Goal: Information Seeking & Learning: Learn about a topic

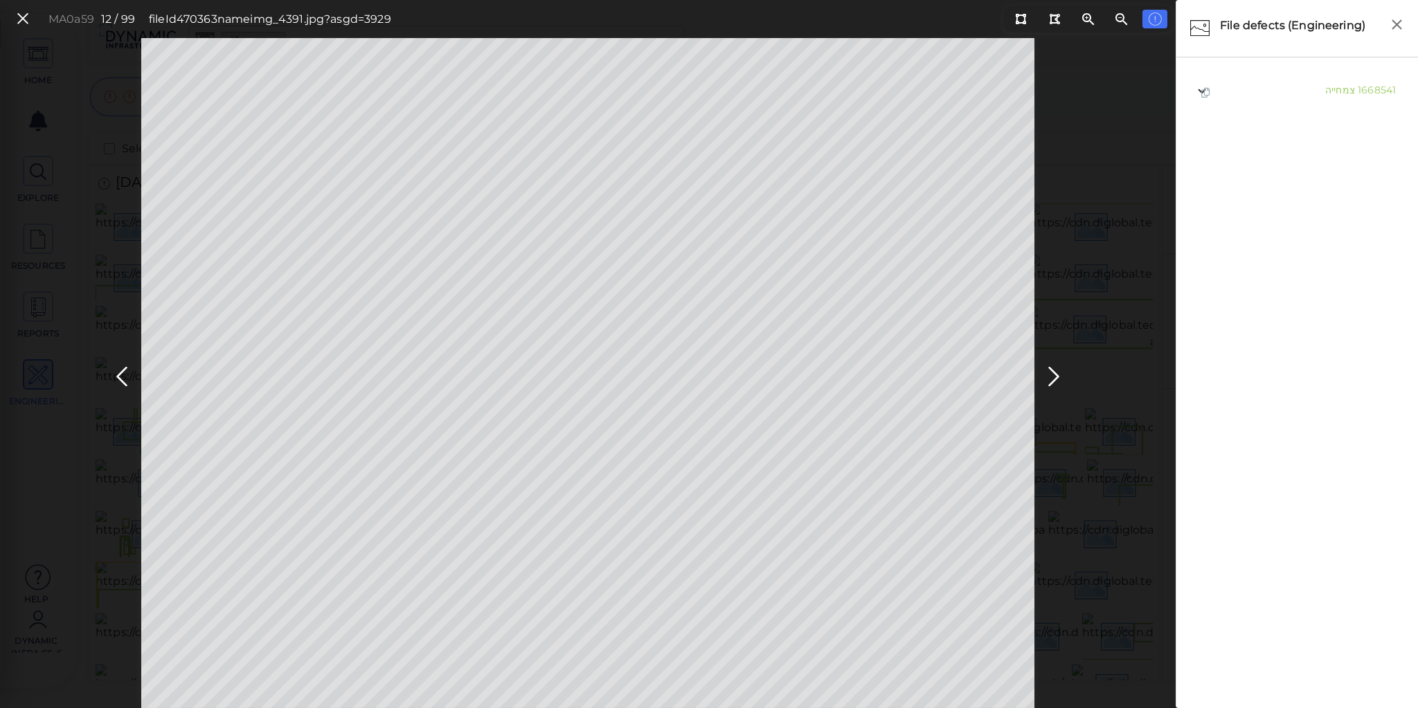
click at [1260, 305] on ul "1668541 צמחייה" at bounding box center [1297, 383] width 228 height 625
click at [1055, 372] on icon at bounding box center [1054, 376] width 22 height 27
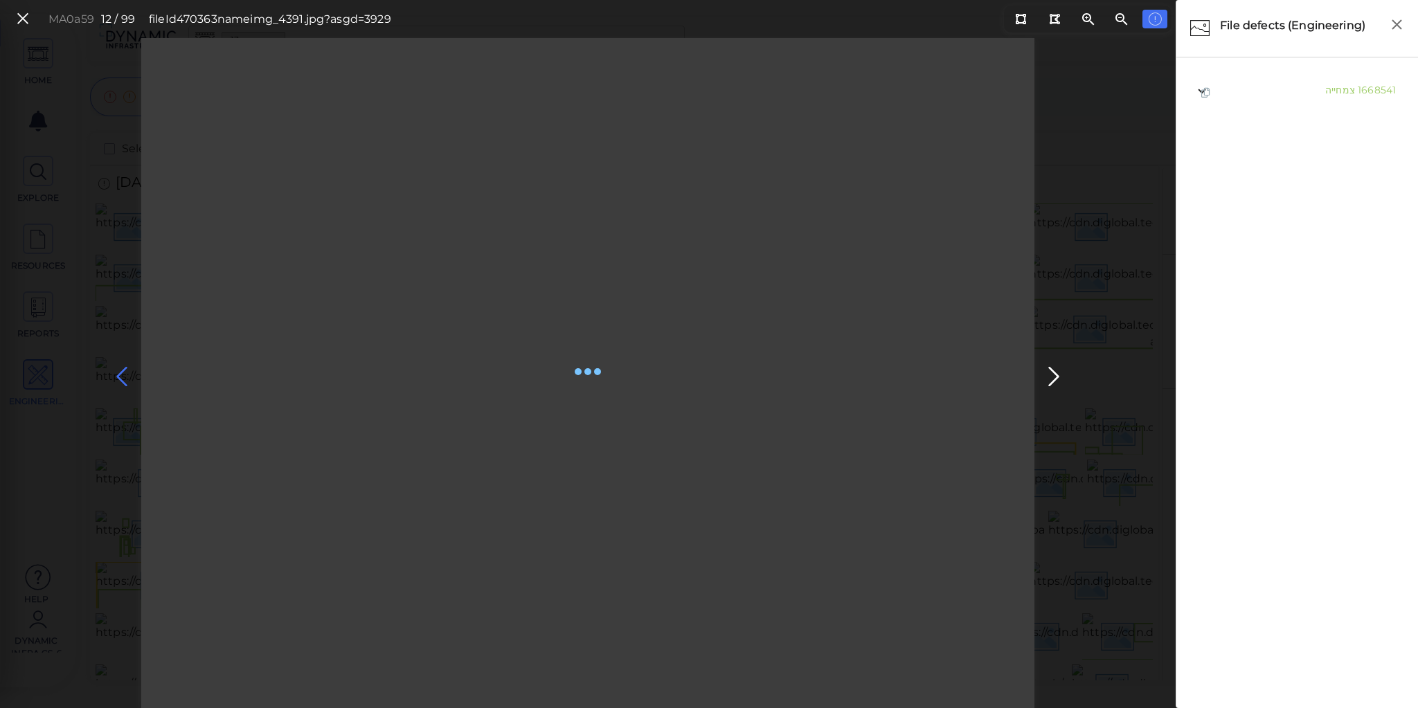
click at [116, 368] on icon at bounding box center [122, 376] width 22 height 27
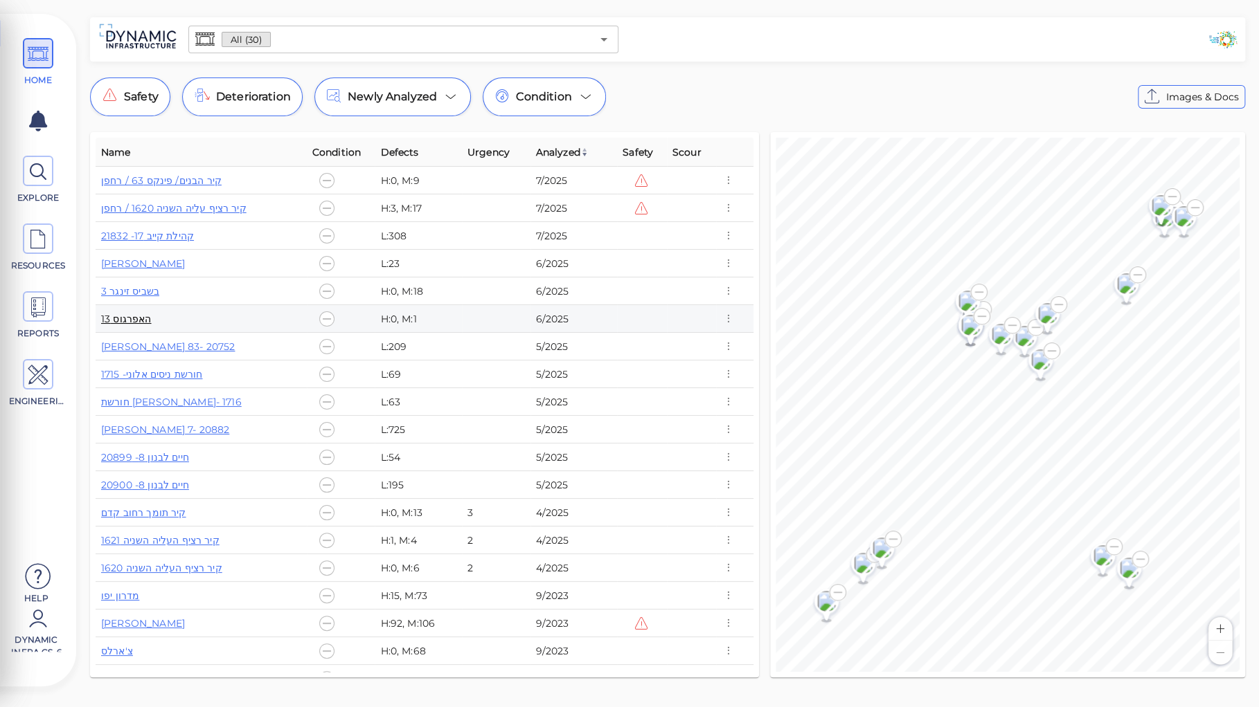
click at [133, 318] on link "האפרגוס 13" at bounding box center [126, 319] width 51 height 12
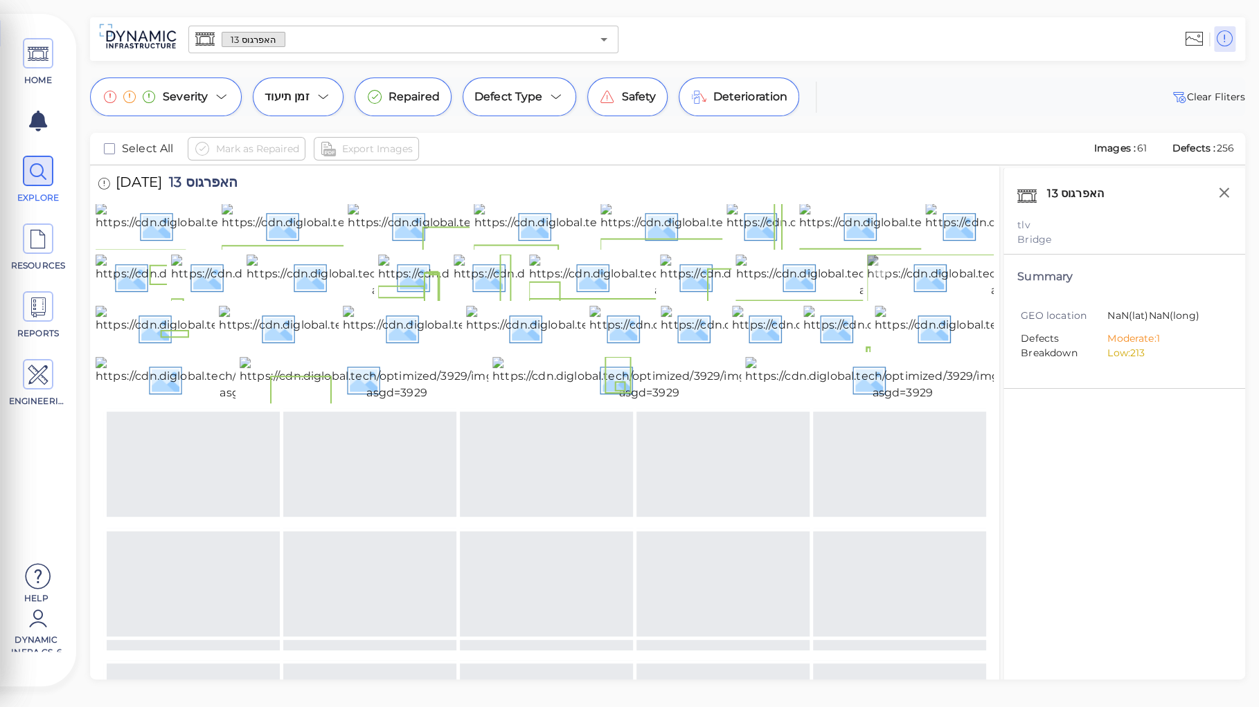
click at [882, 299] on img at bounding box center [1021, 277] width 309 height 44
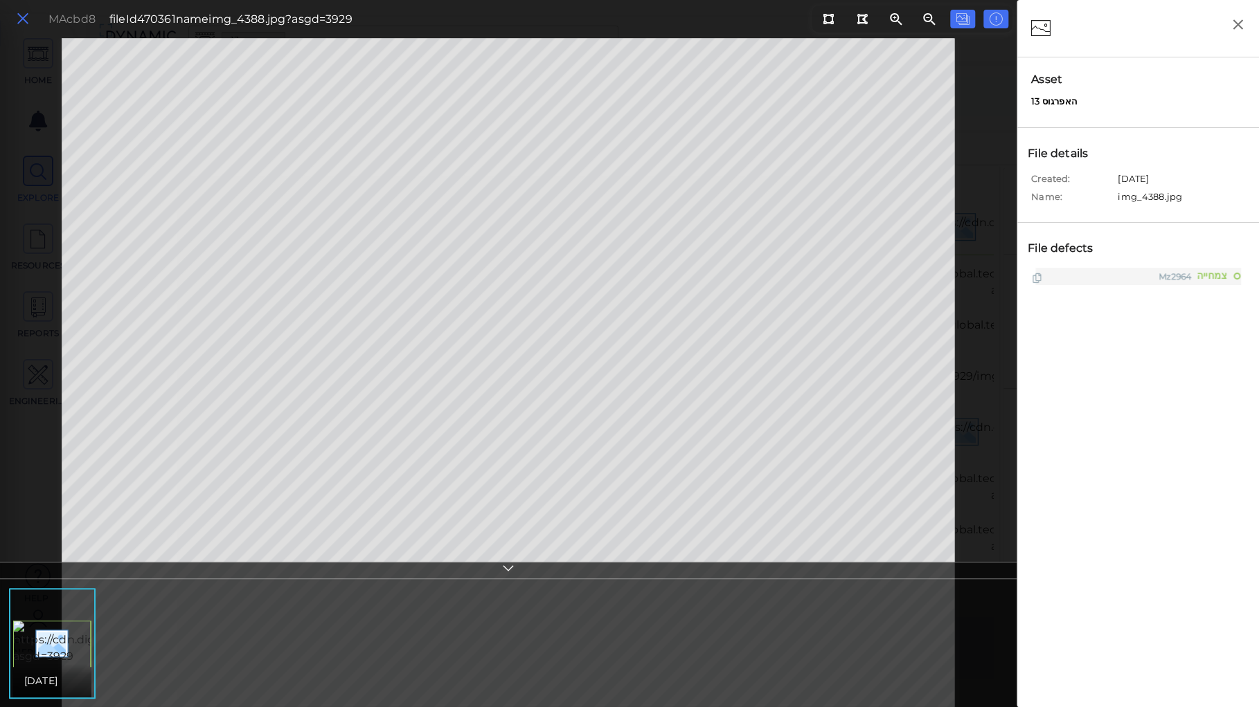
click at [24, 22] on icon at bounding box center [22, 19] width 15 height 19
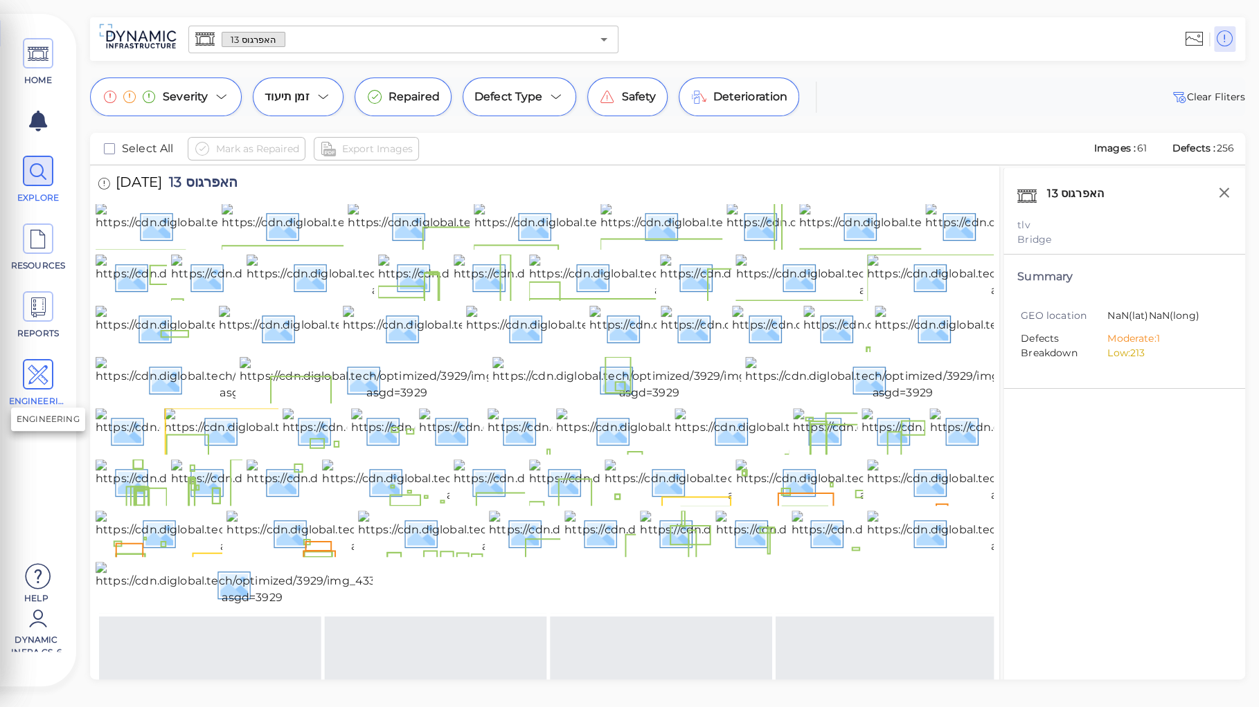
click at [34, 373] on icon at bounding box center [38, 375] width 21 height 31
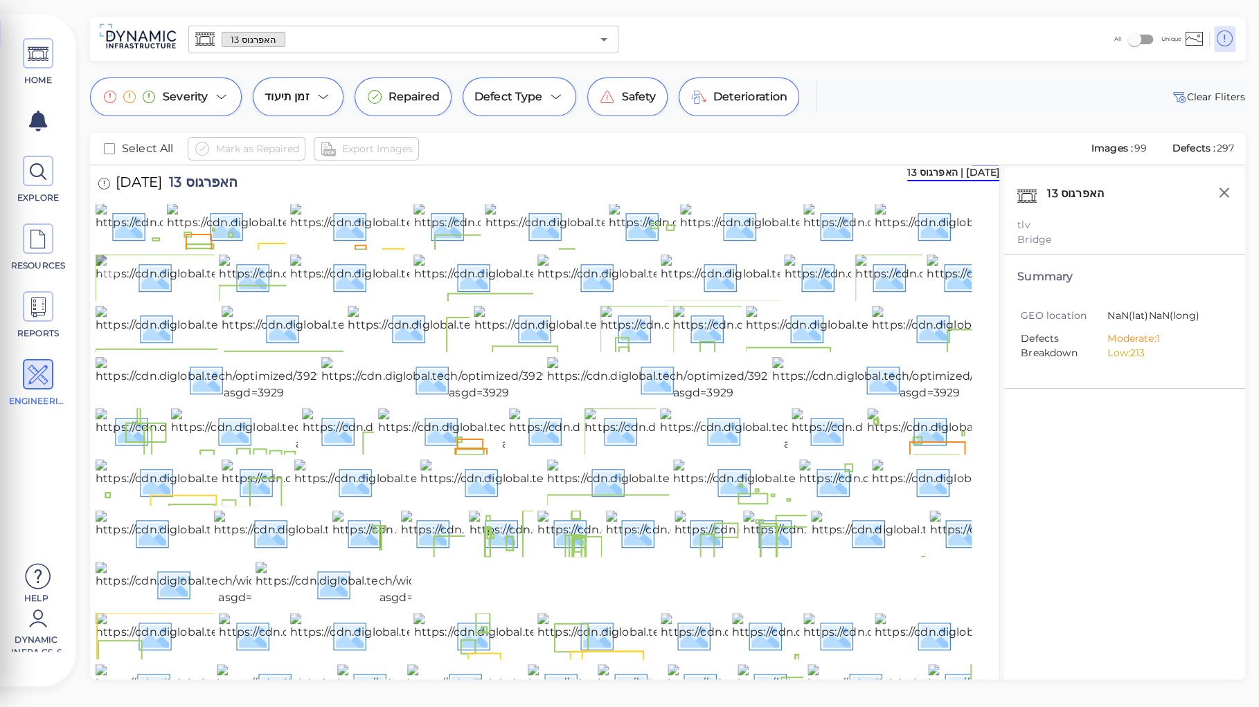
click at [187, 299] on img at bounding box center [250, 277] width 309 height 44
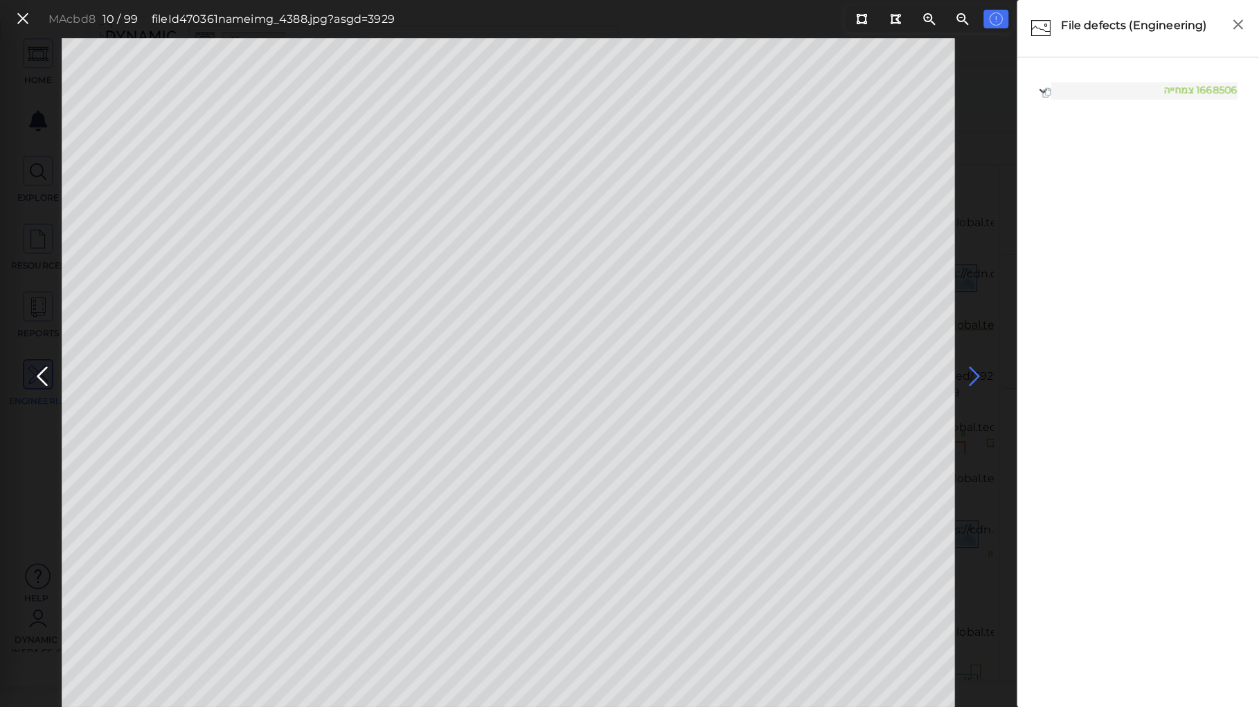
click at [973, 372] on icon at bounding box center [974, 376] width 22 height 27
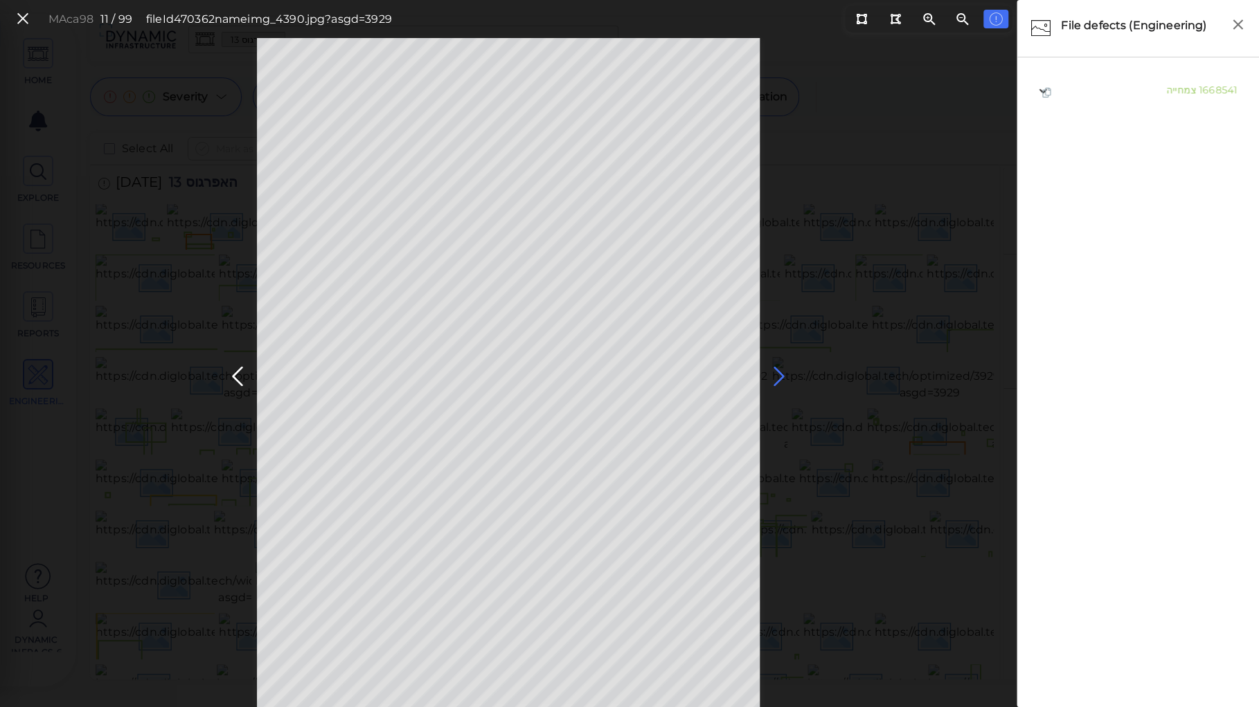
click at [776, 372] on icon at bounding box center [779, 376] width 22 height 27
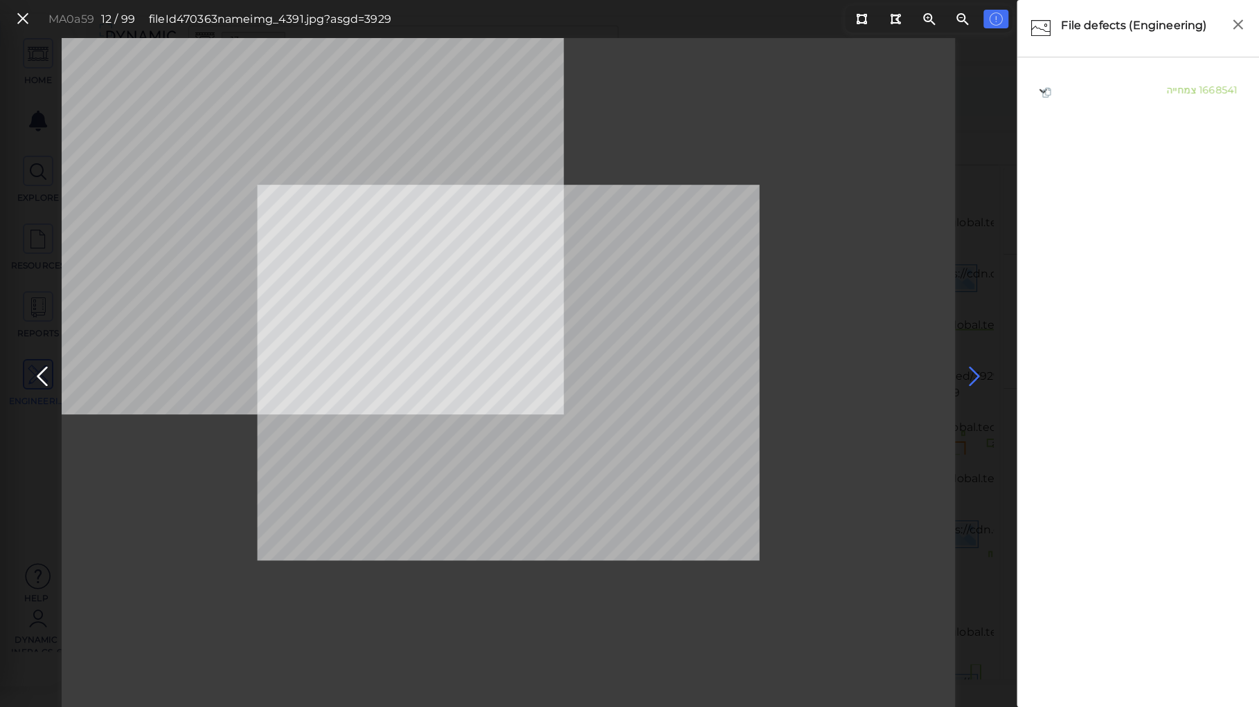
click at [975, 366] on icon at bounding box center [974, 376] width 22 height 27
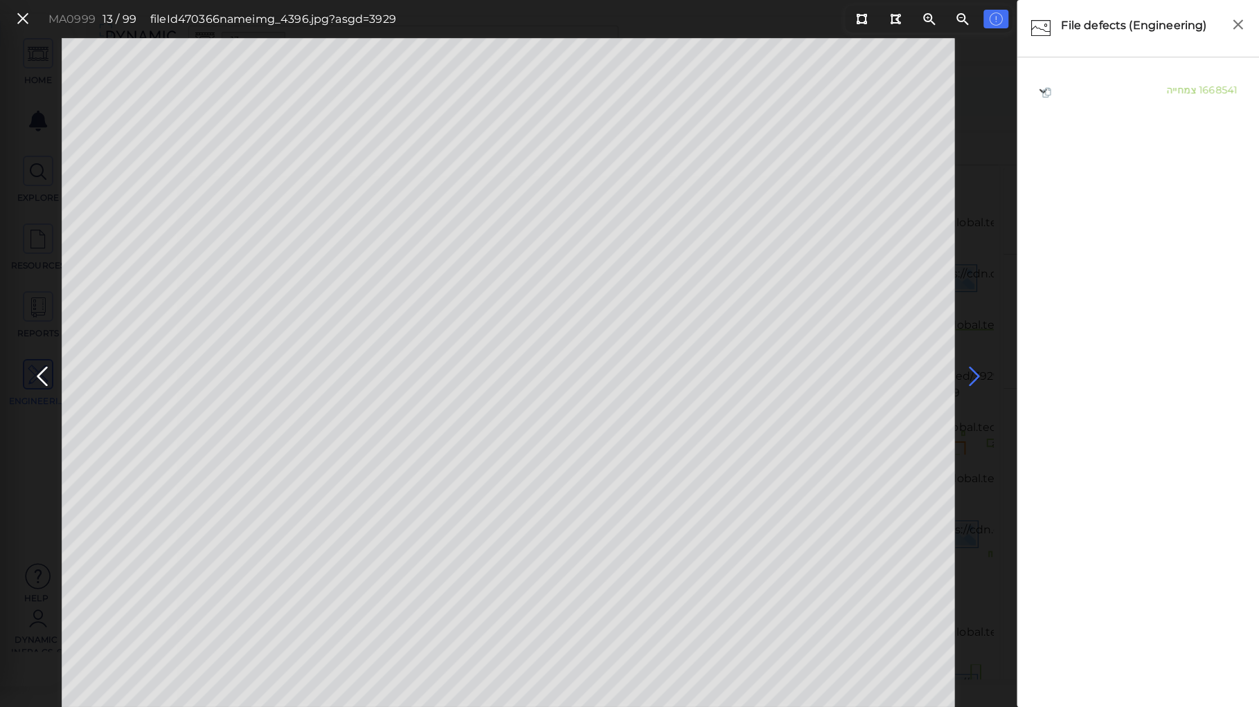
click at [968, 374] on icon at bounding box center [974, 376] width 22 height 27
click at [39, 371] on icon at bounding box center [42, 376] width 22 height 27
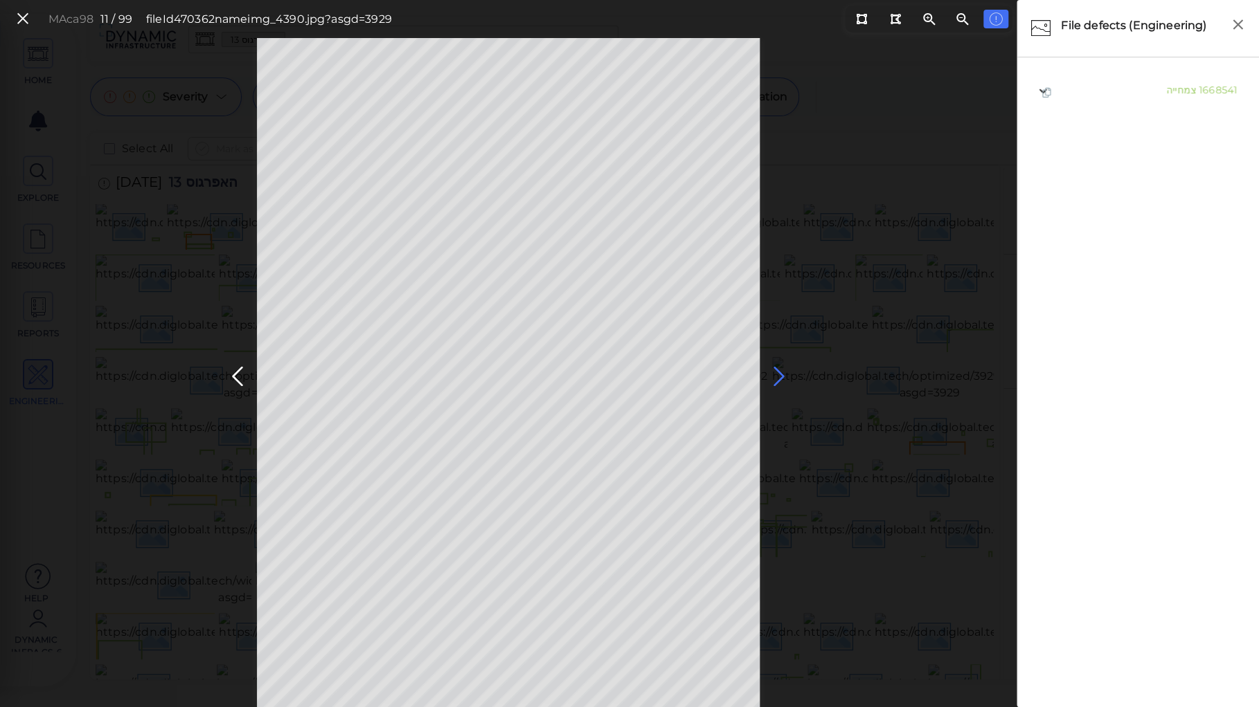
click at [777, 377] on icon at bounding box center [779, 376] width 22 height 27
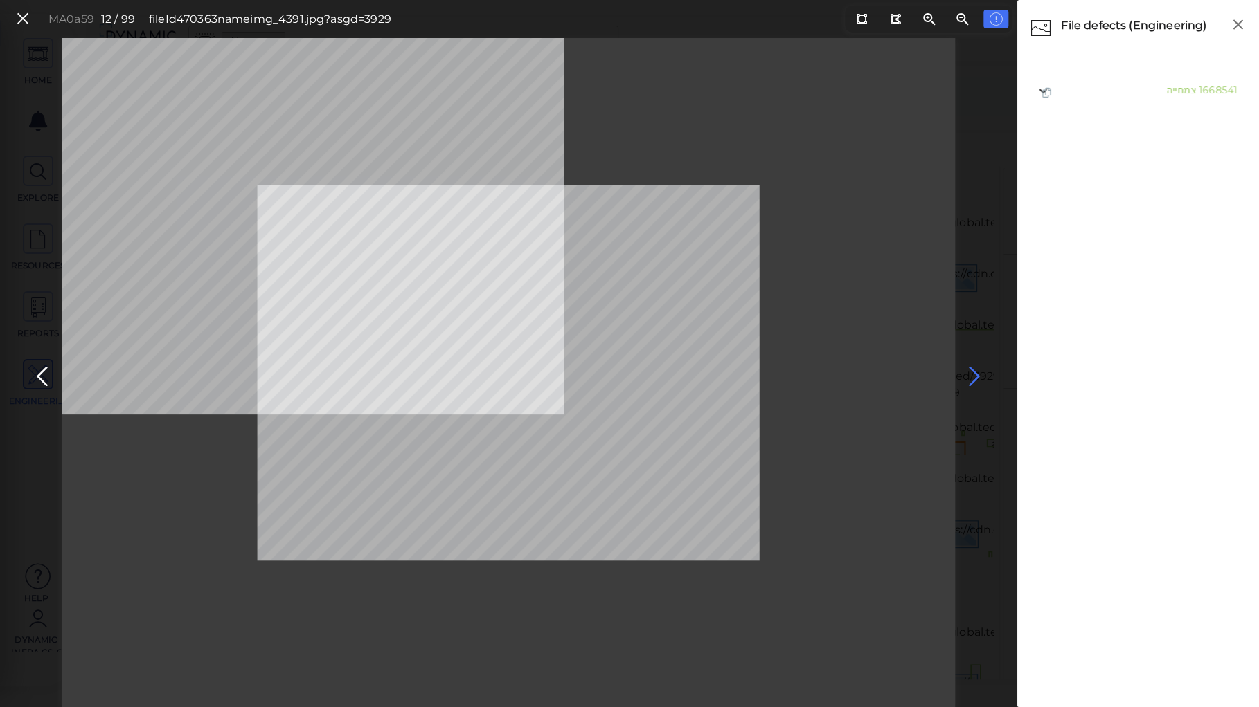
click at [969, 377] on icon at bounding box center [974, 376] width 22 height 27
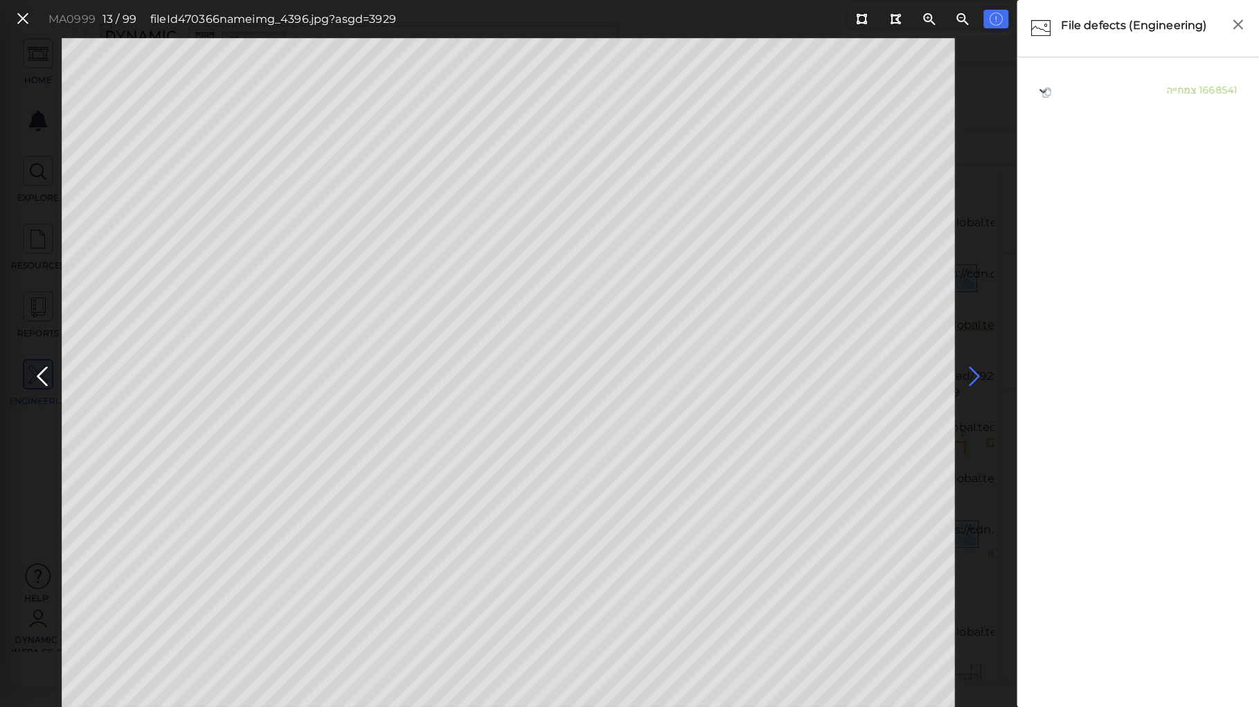
click at [969, 377] on icon at bounding box center [974, 376] width 22 height 27
click at [971, 377] on icon at bounding box center [974, 376] width 22 height 27
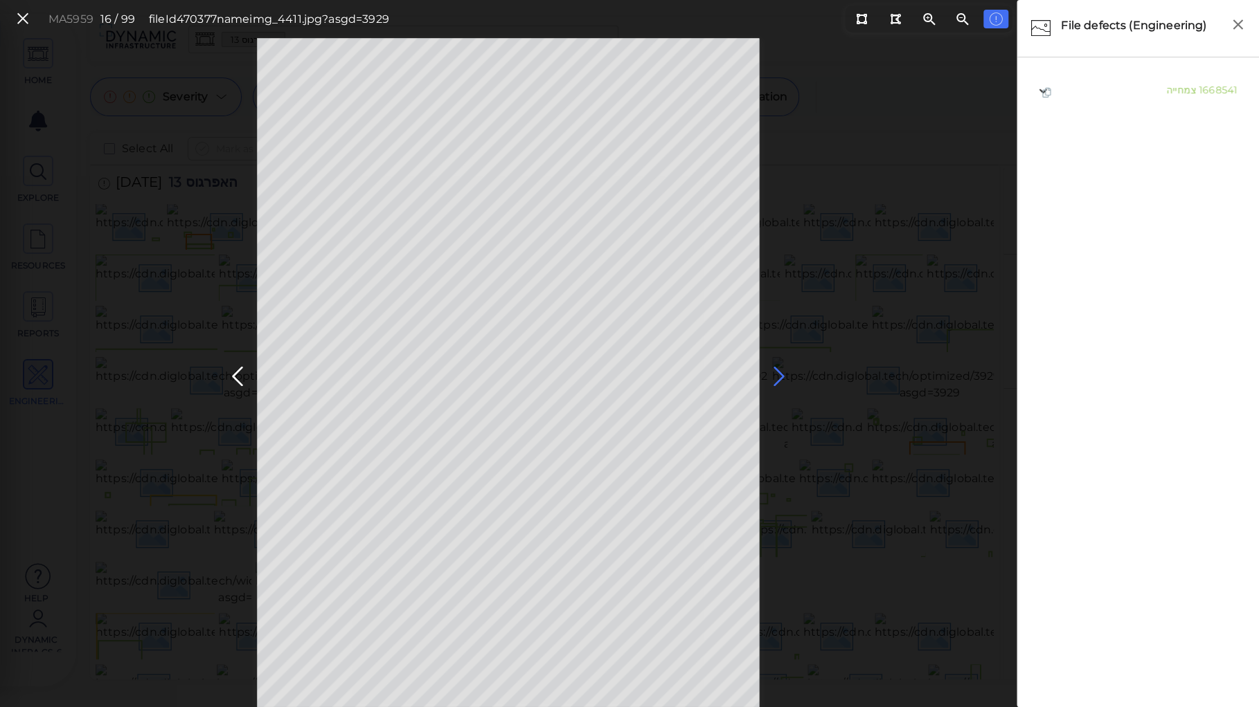
click at [776, 375] on icon at bounding box center [779, 376] width 22 height 27
click at [777, 377] on icon at bounding box center [779, 376] width 22 height 27
click at [777, 375] on icon at bounding box center [779, 376] width 22 height 27
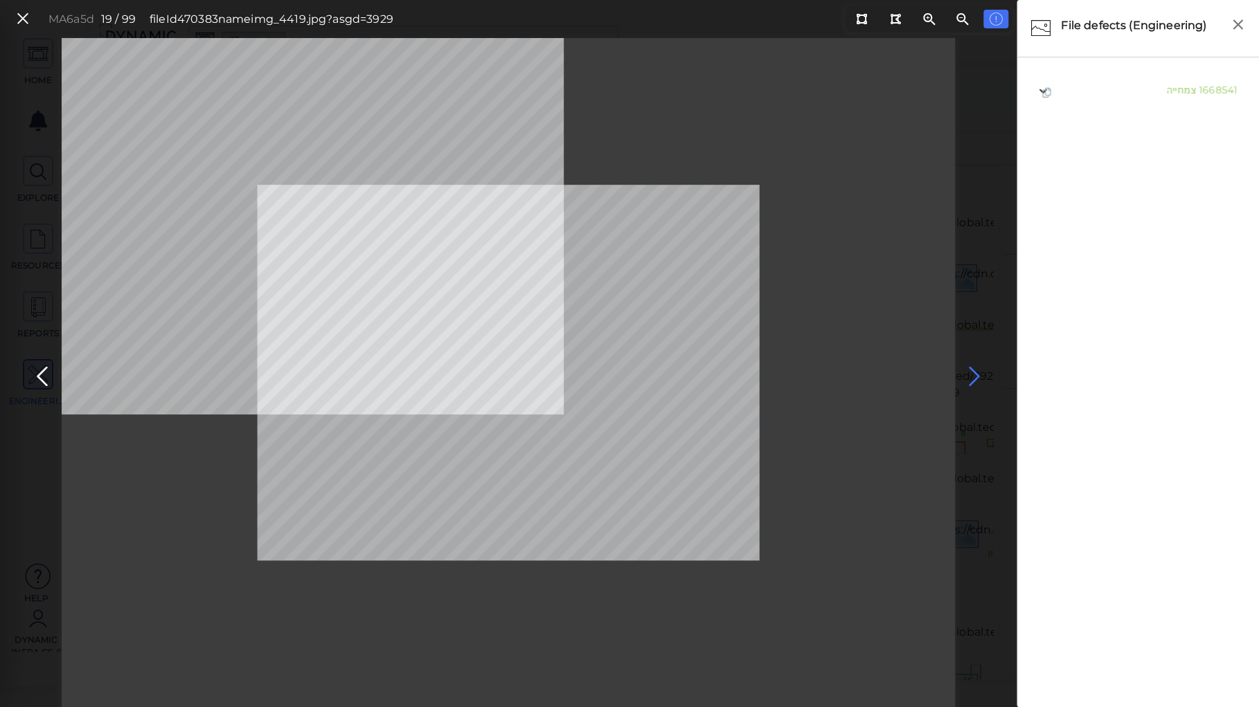
click at [973, 370] on icon at bounding box center [974, 376] width 22 height 27
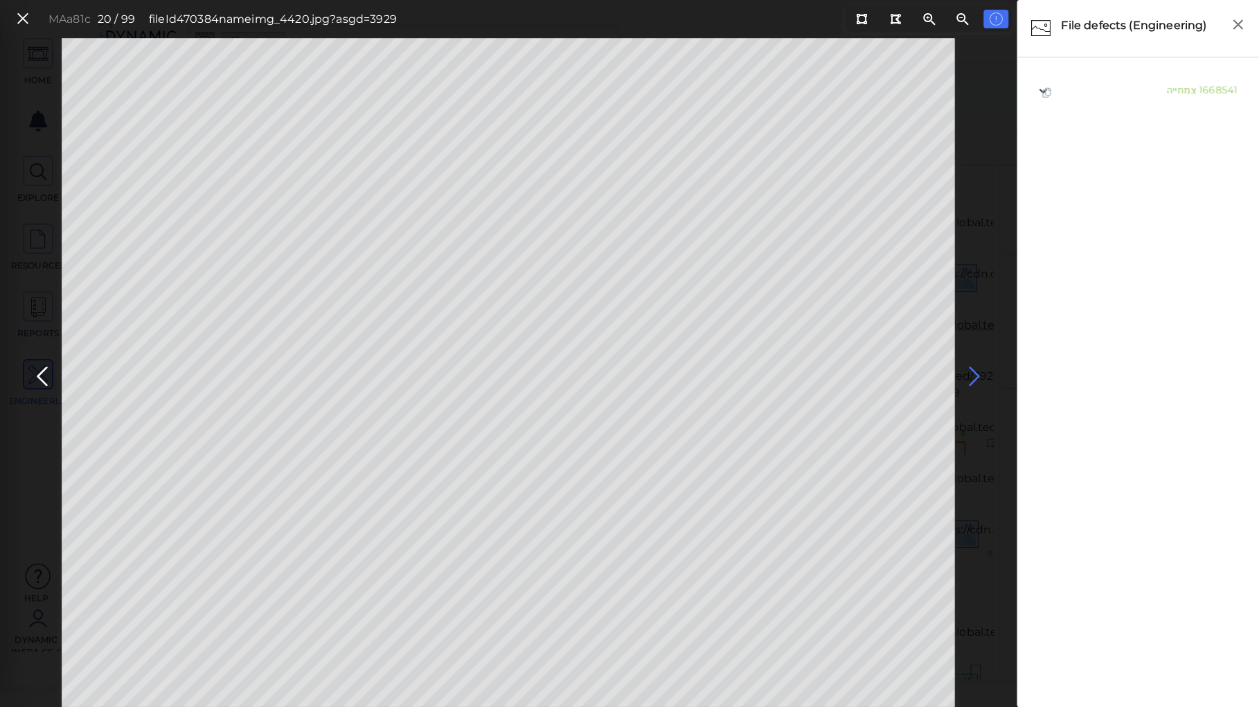
click at [973, 371] on icon at bounding box center [974, 376] width 22 height 27
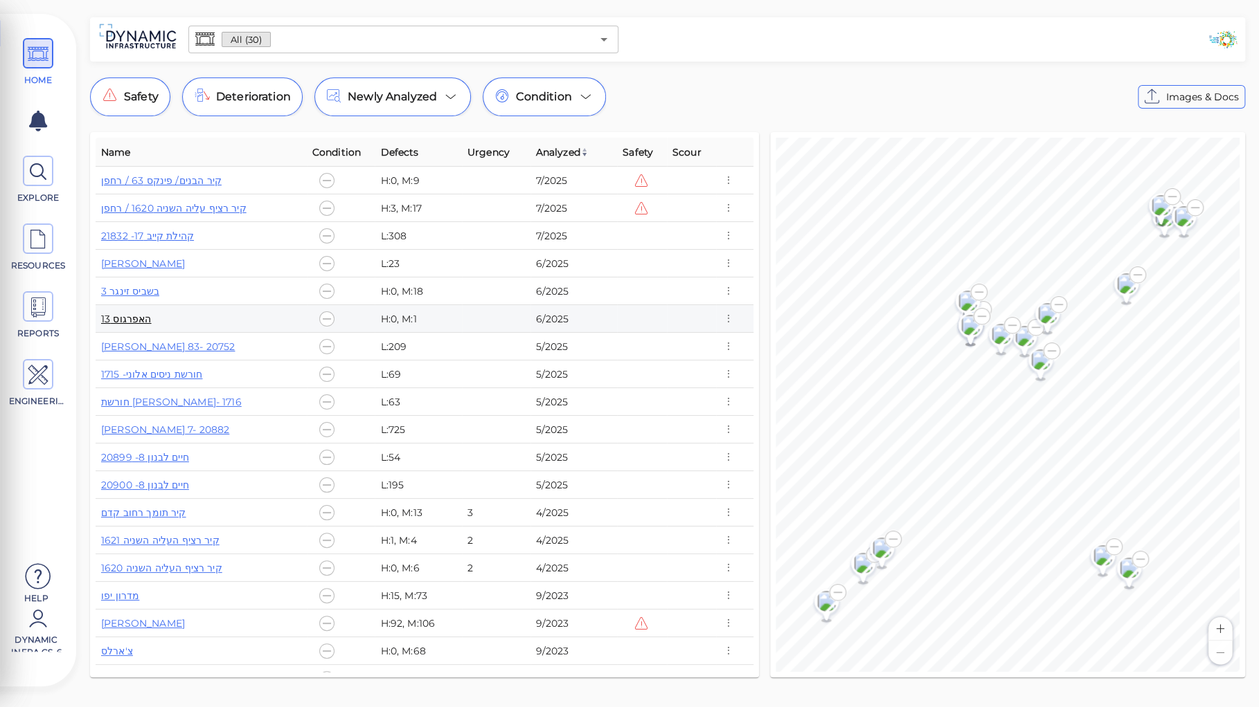
click at [134, 316] on link "האפרגוס 13" at bounding box center [126, 319] width 51 height 12
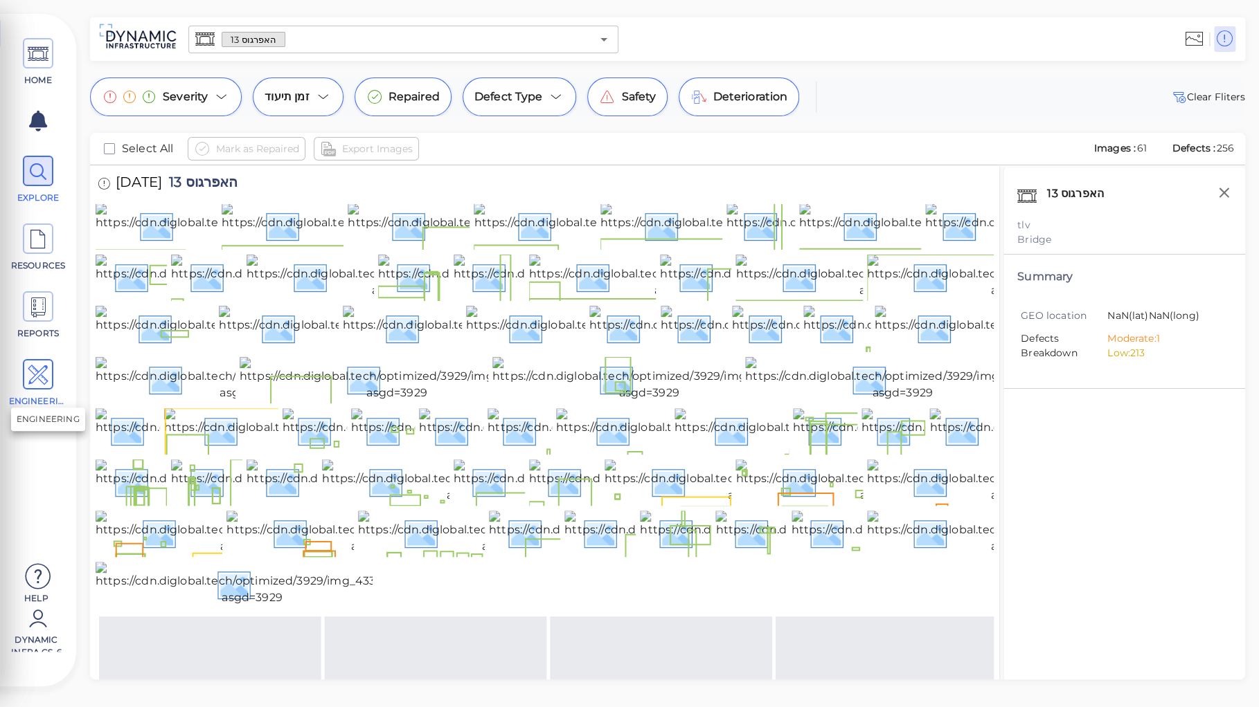
click at [48, 371] on icon at bounding box center [38, 375] width 21 height 31
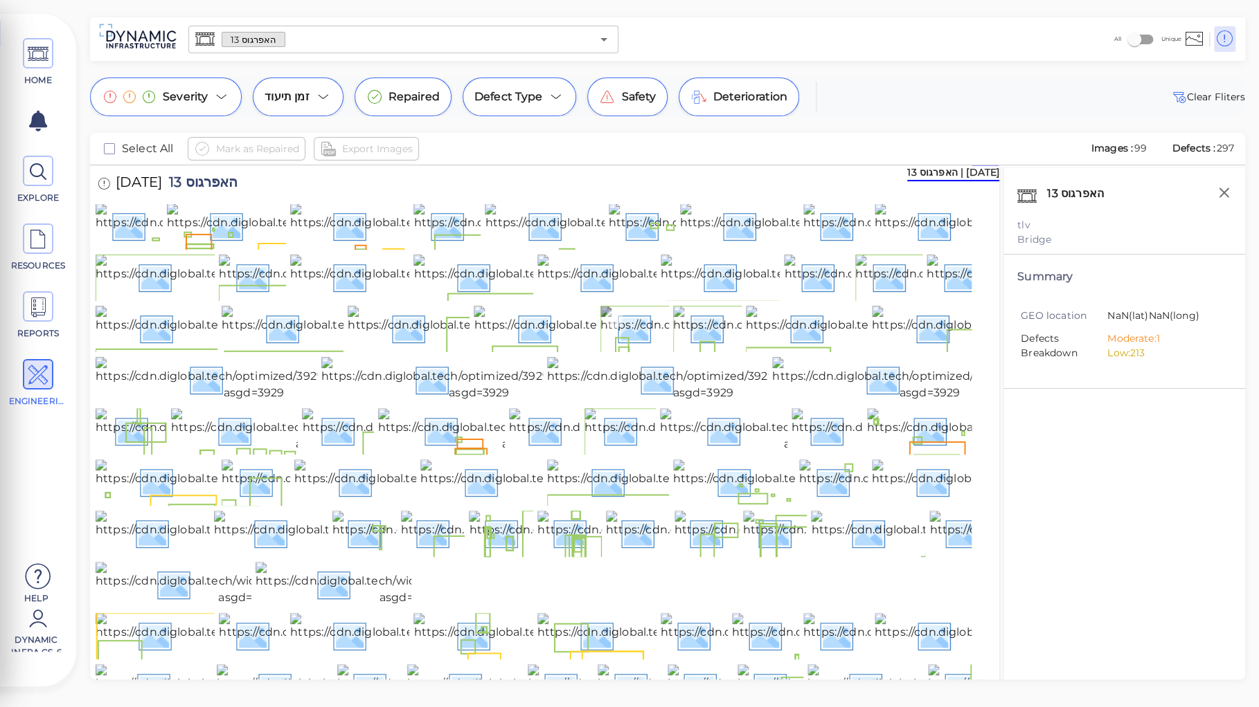
click at [640, 350] on img at bounding box center [756, 328] width 312 height 44
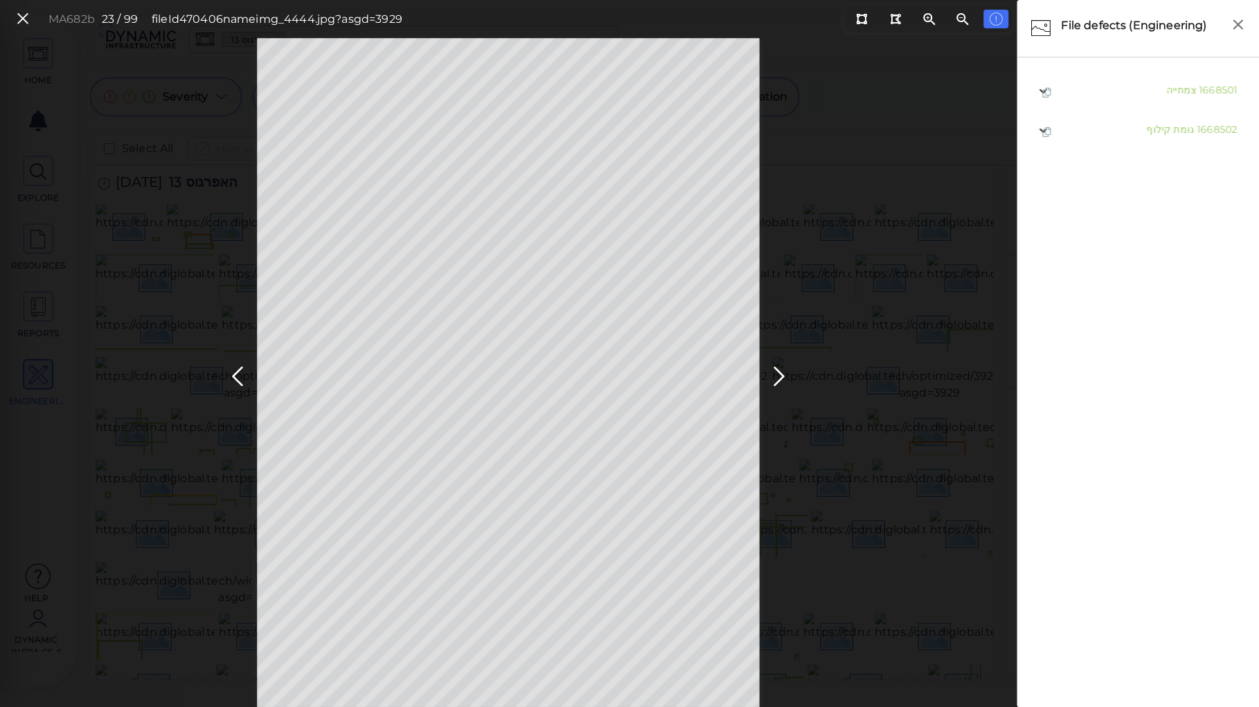
click at [1182, 75] on div "1668501 צמחייה" at bounding box center [1138, 90] width 228 height 39
click at [777, 372] on icon at bounding box center [779, 376] width 22 height 27
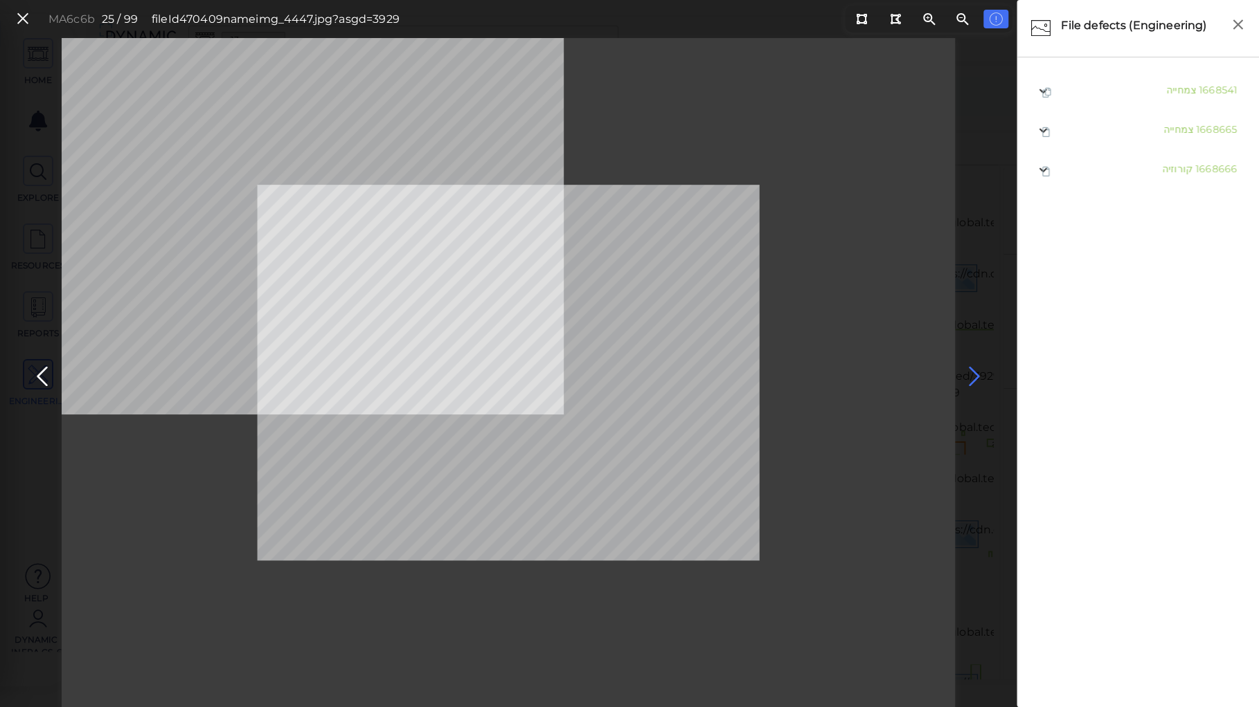
click at [969, 371] on icon at bounding box center [974, 376] width 22 height 27
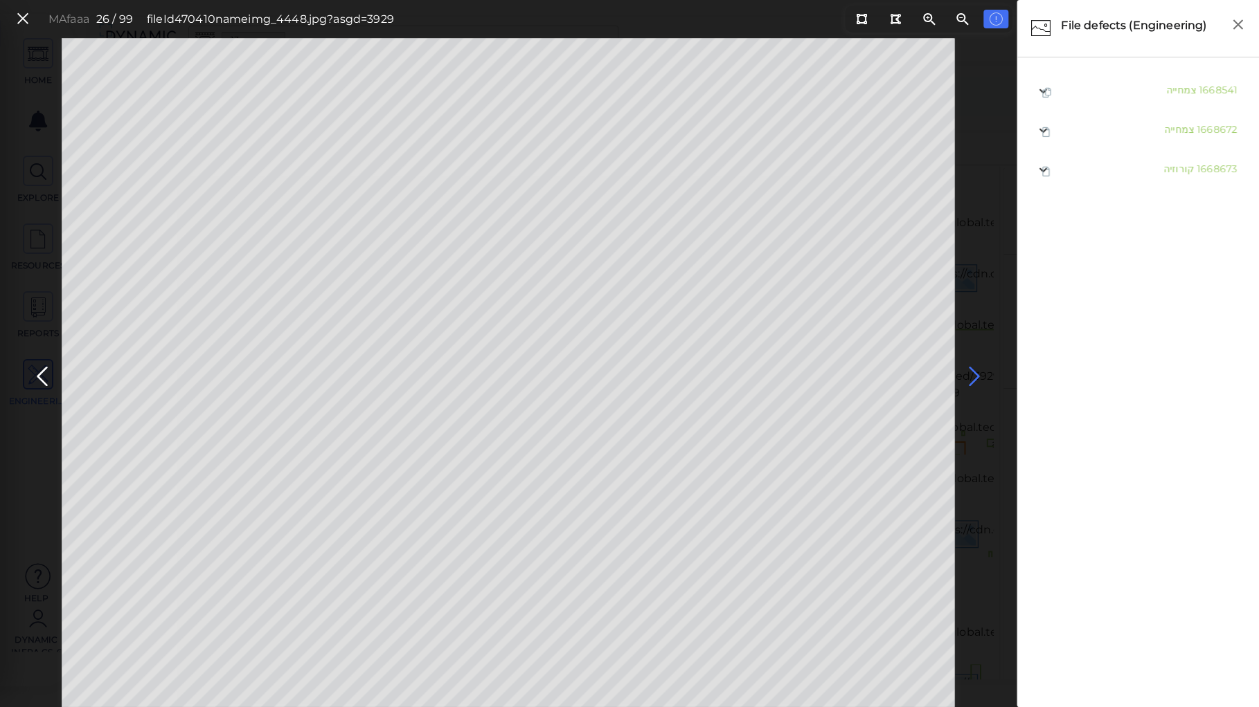
click at [969, 371] on icon at bounding box center [974, 376] width 22 height 27
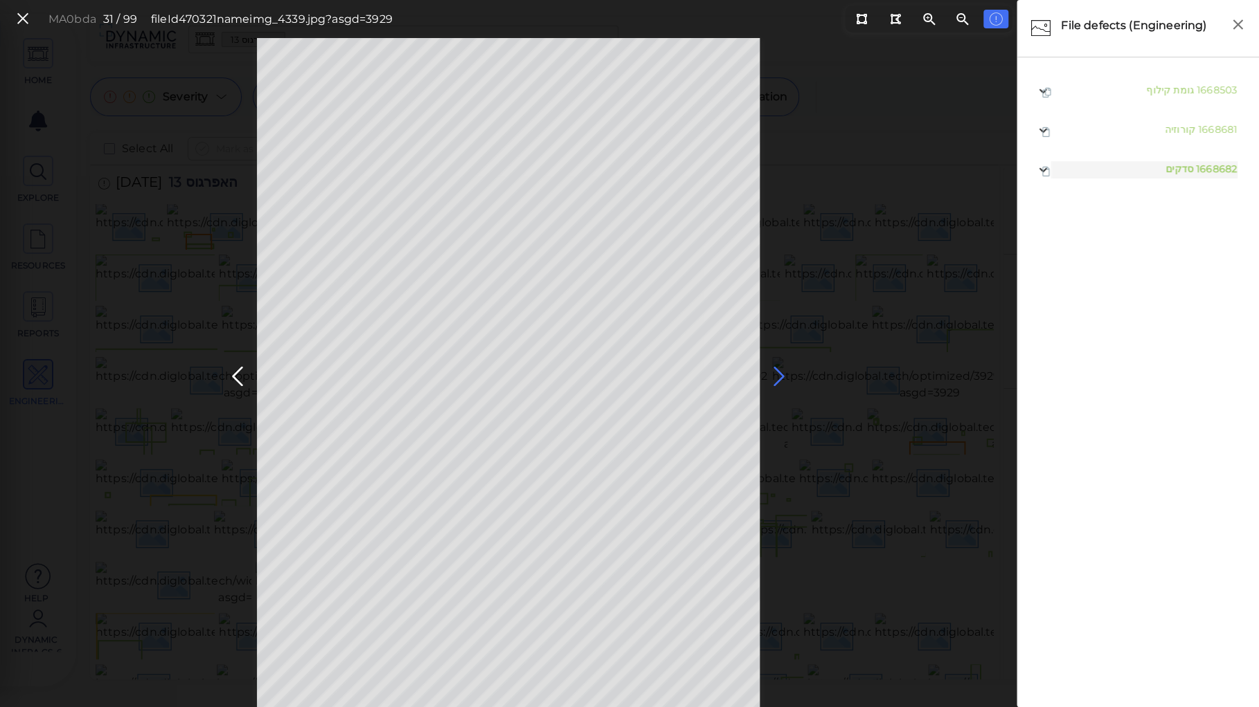
click at [773, 373] on icon at bounding box center [779, 376] width 22 height 27
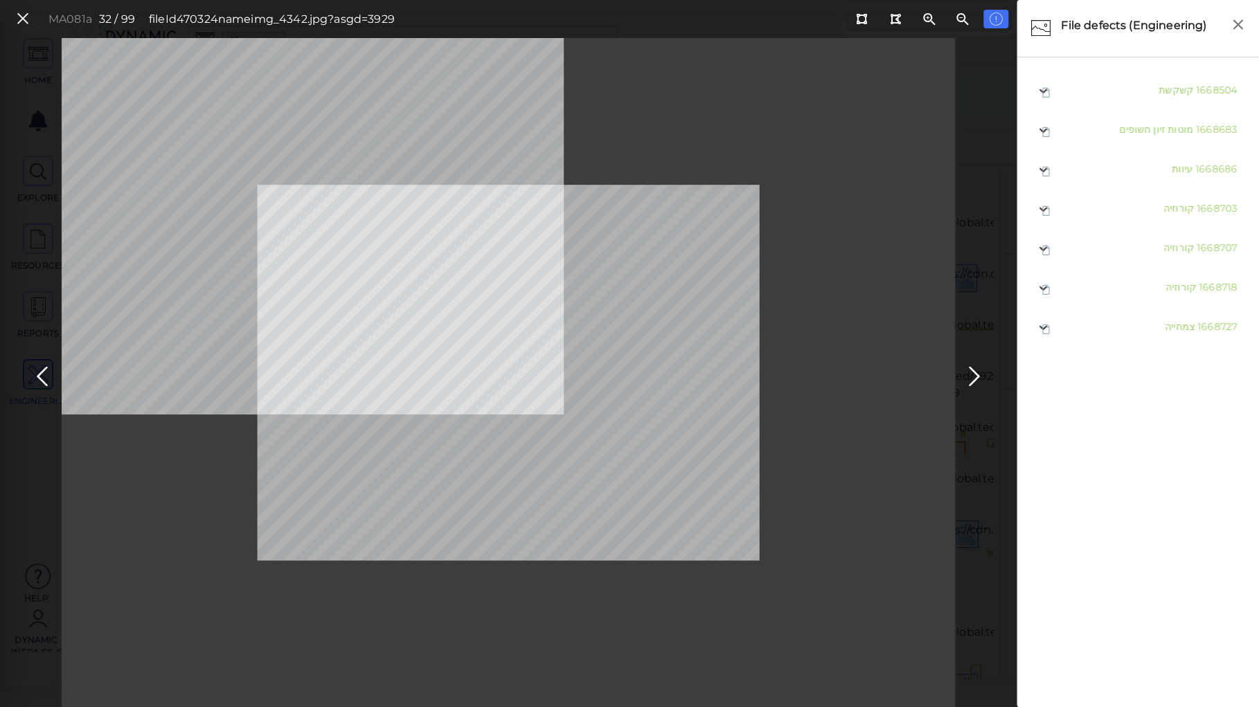
drag, startPoint x: 46, startPoint y: 370, endPoint x: 37, endPoint y: 174, distance: 196.1
click at [46, 359] on button at bounding box center [42, 373] width 30 height 42
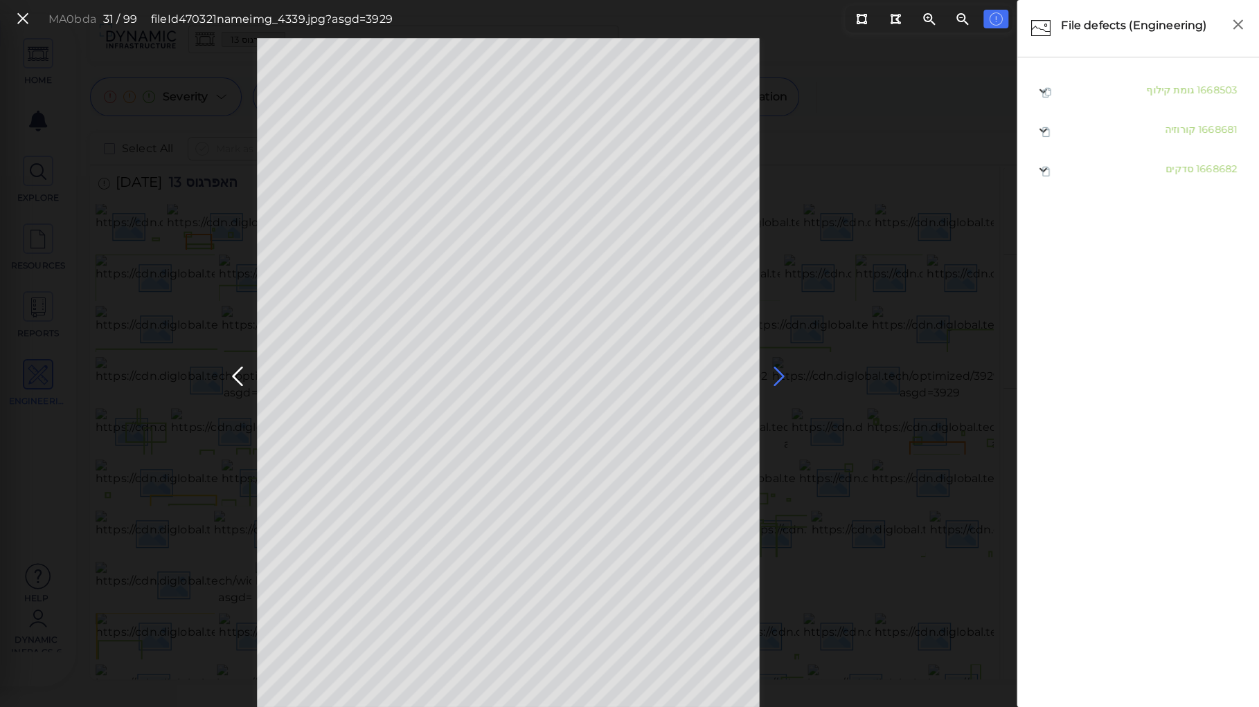
click at [775, 376] on icon at bounding box center [779, 376] width 22 height 27
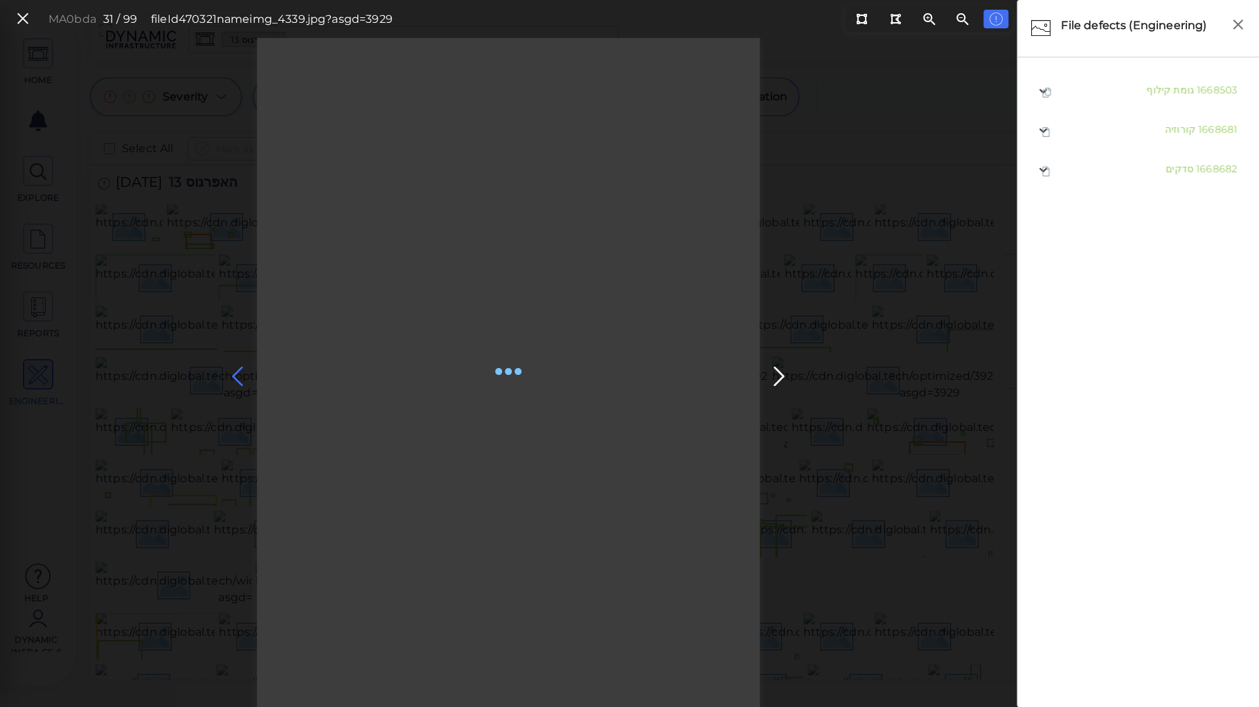
click at [237, 372] on div "MA0bda 31 / 99 fileId 470321 name img_4339.jpg?asgd=3929" at bounding box center [508, 372] width 1016 height 669
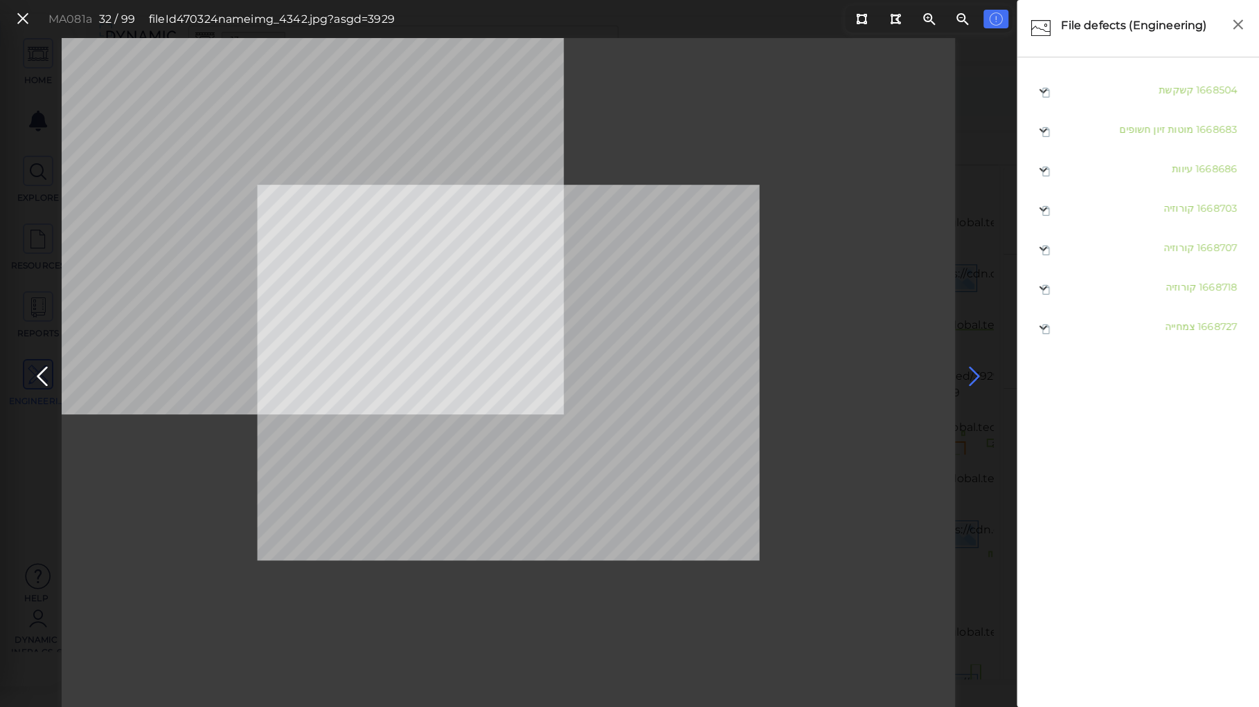
click at [973, 371] on icon at bounding box center [974, 376] width 22 height 27
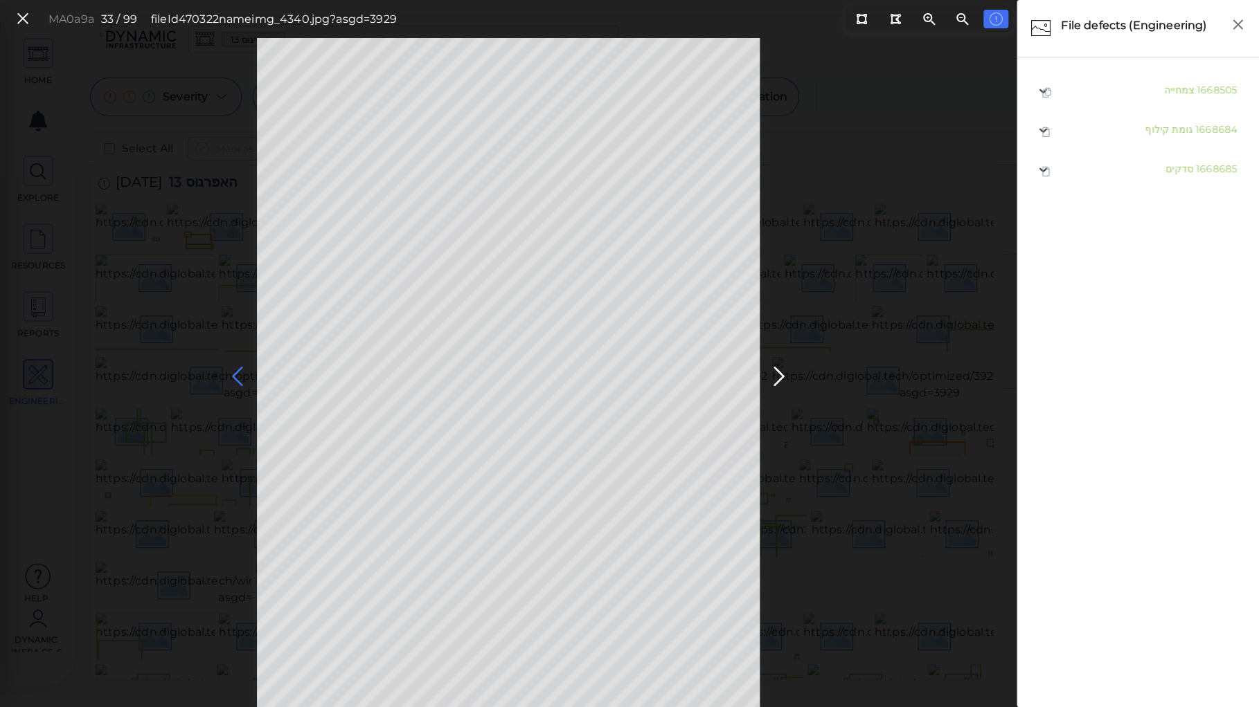
click at [242, 375] on icon at bounding box center [237, 376] width 22 height 27
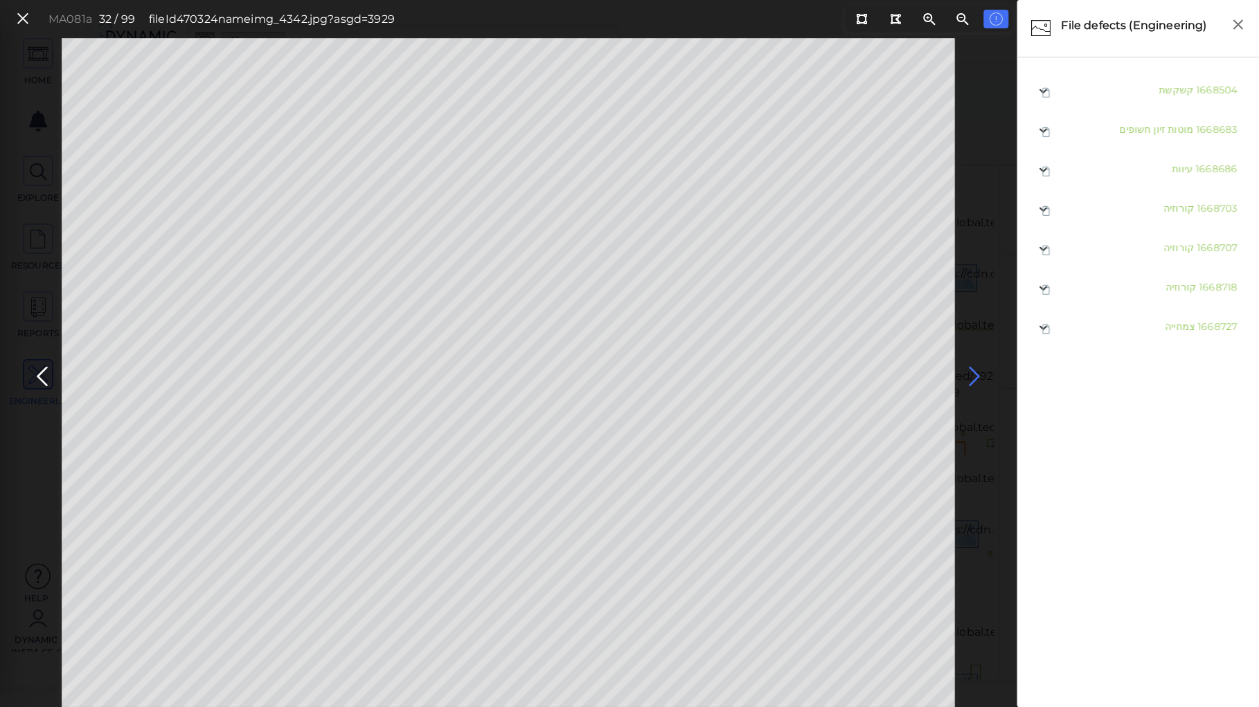
click at [973, 369] on icon at bounding box center [974, 376] width 22 height 27
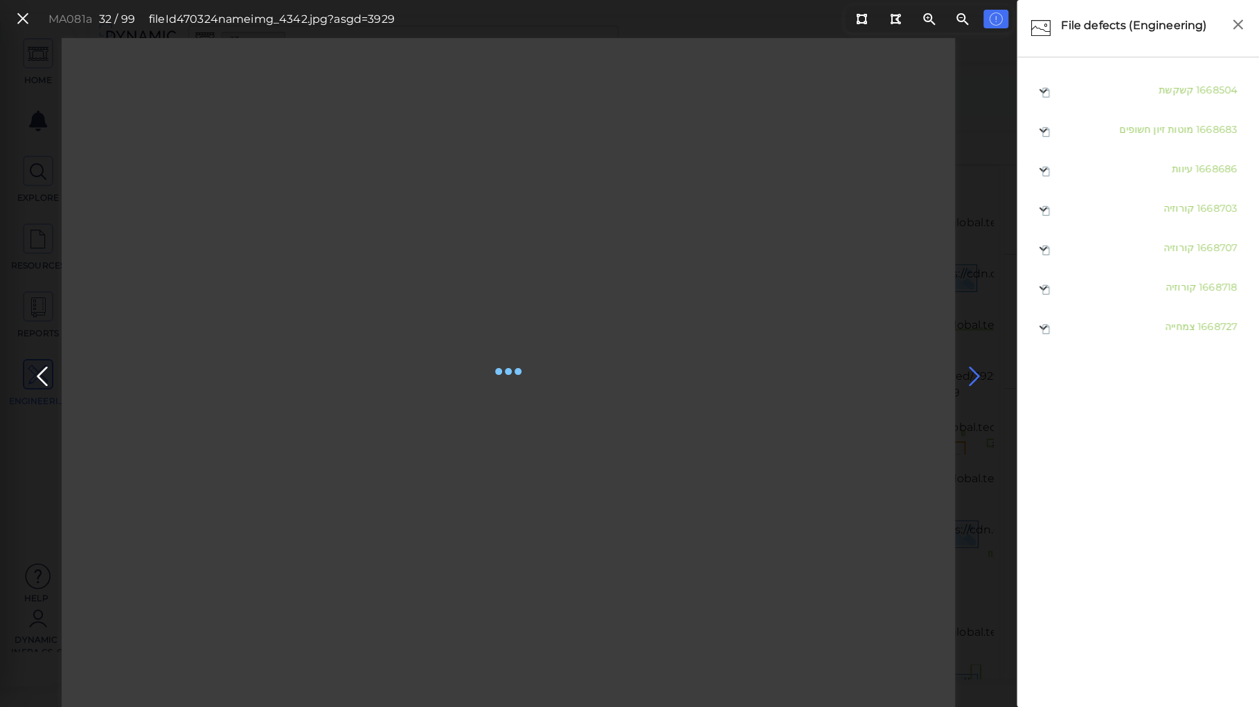
click at [972, 371] on icon at bounding box center [974, 376] width 22 height 27
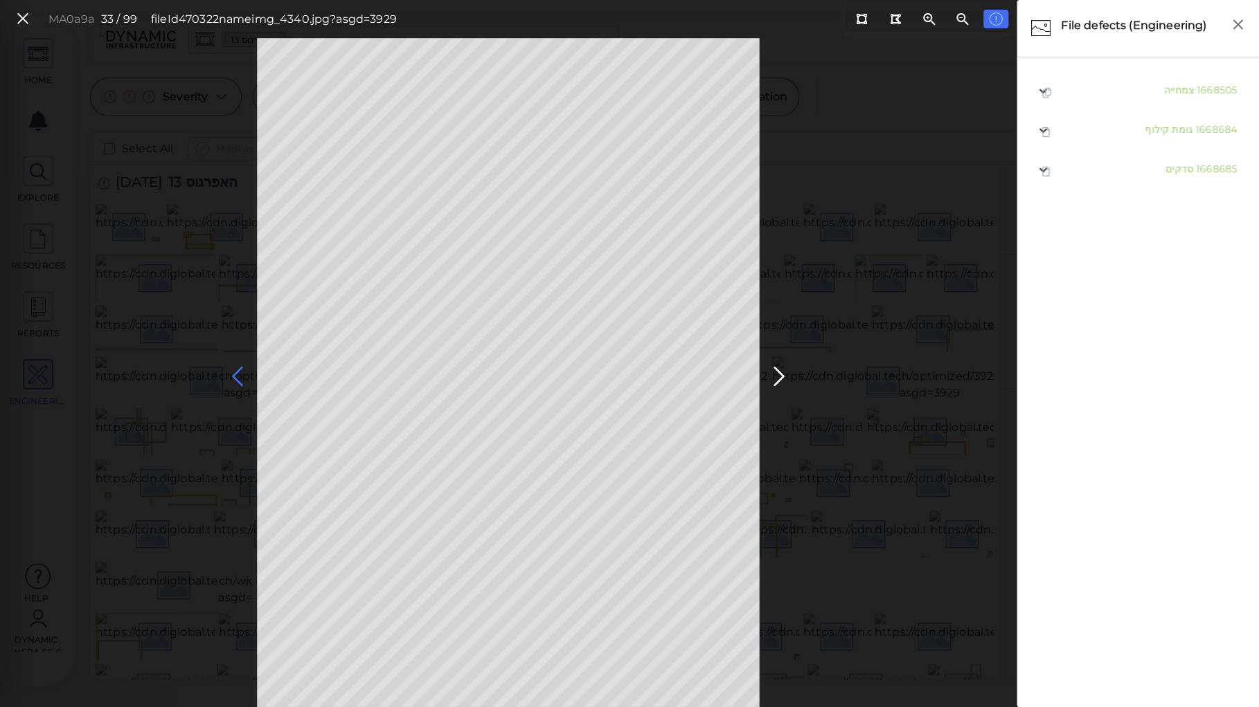
click at [230, 371] on icon at bounding box center [237, 376] width 22 height 27
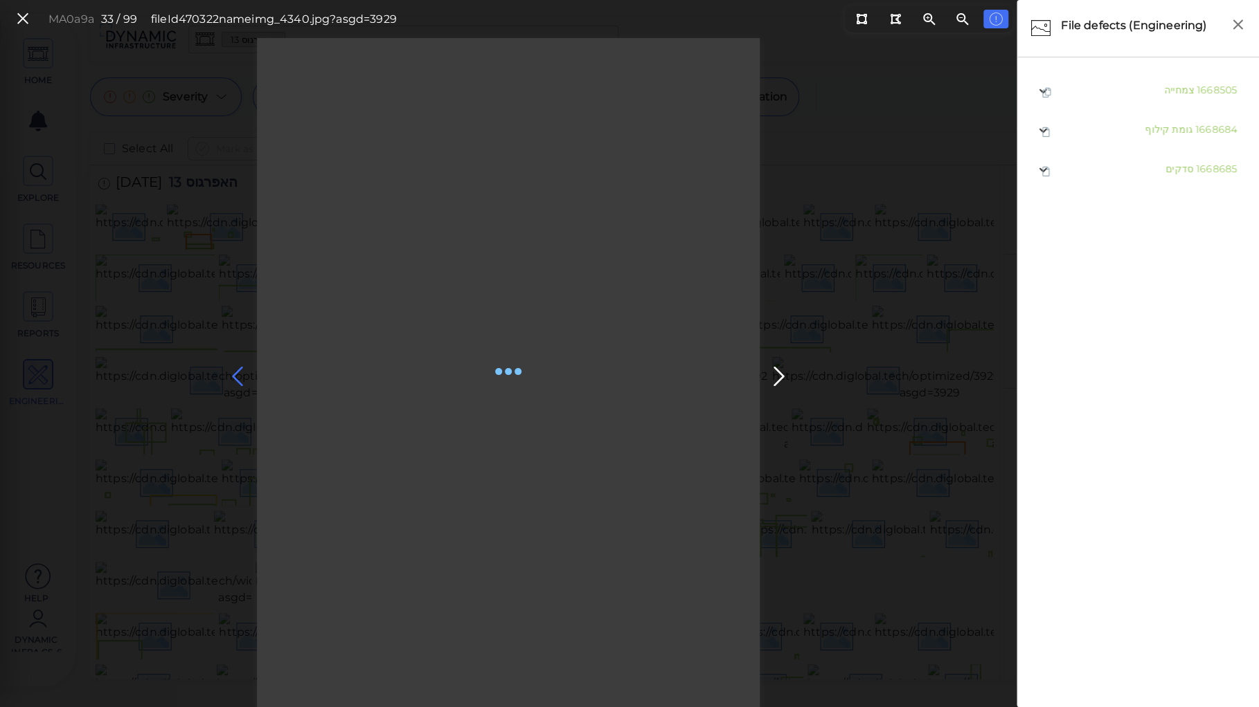
click at [235, 373] on icon at bounding box center [237, 376] width 22 height 27
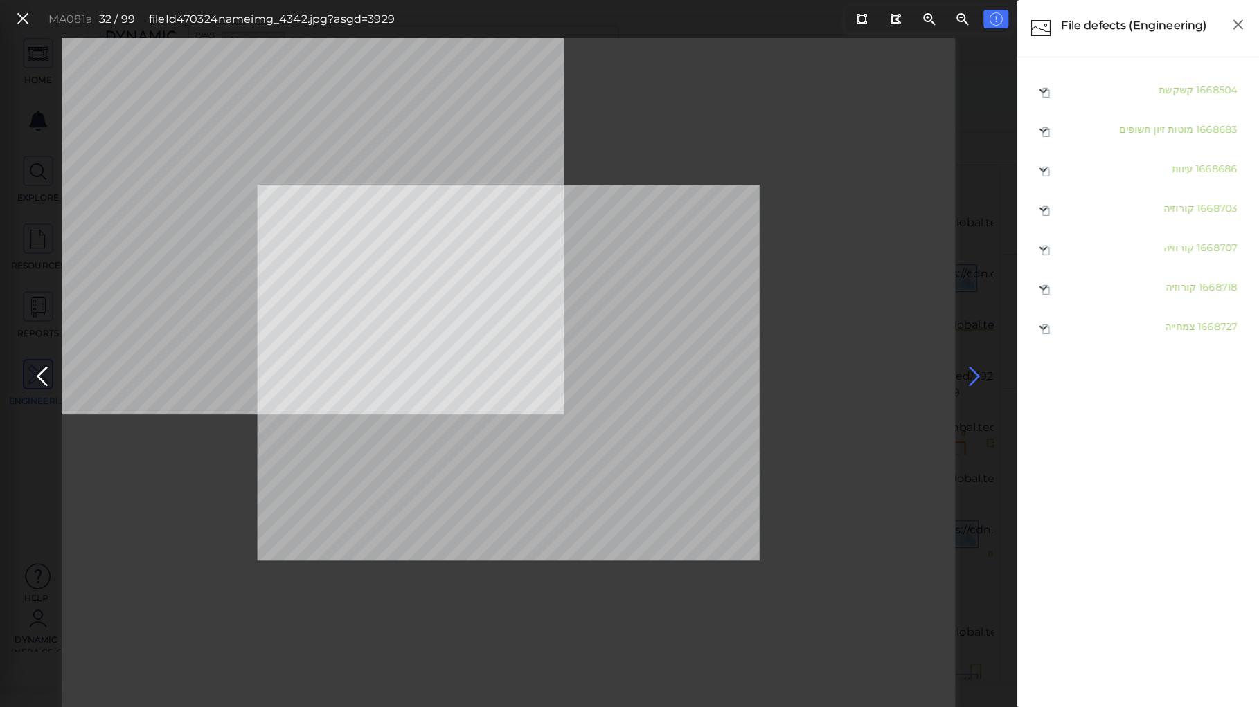
click at [977, 374] on icon at bounding box center [974, 376] width 22 height 27
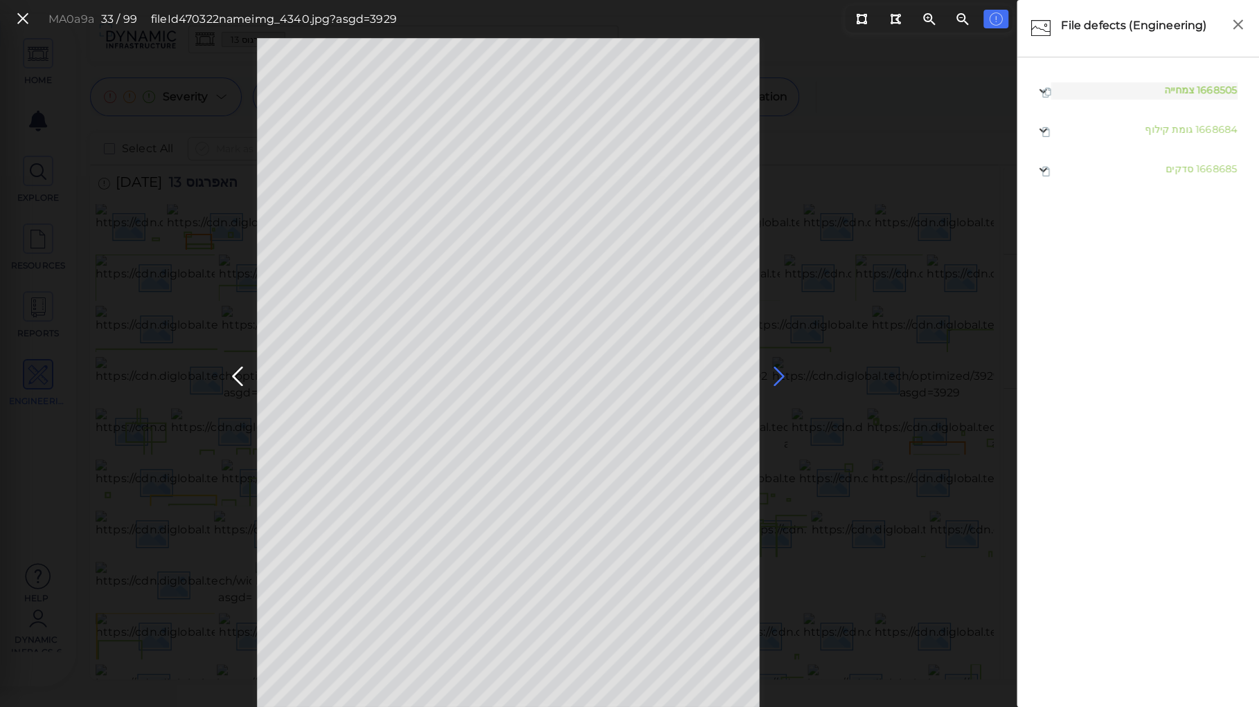
click at [775, 369] on icon at bounding box center [779, 376] width 22 height 27
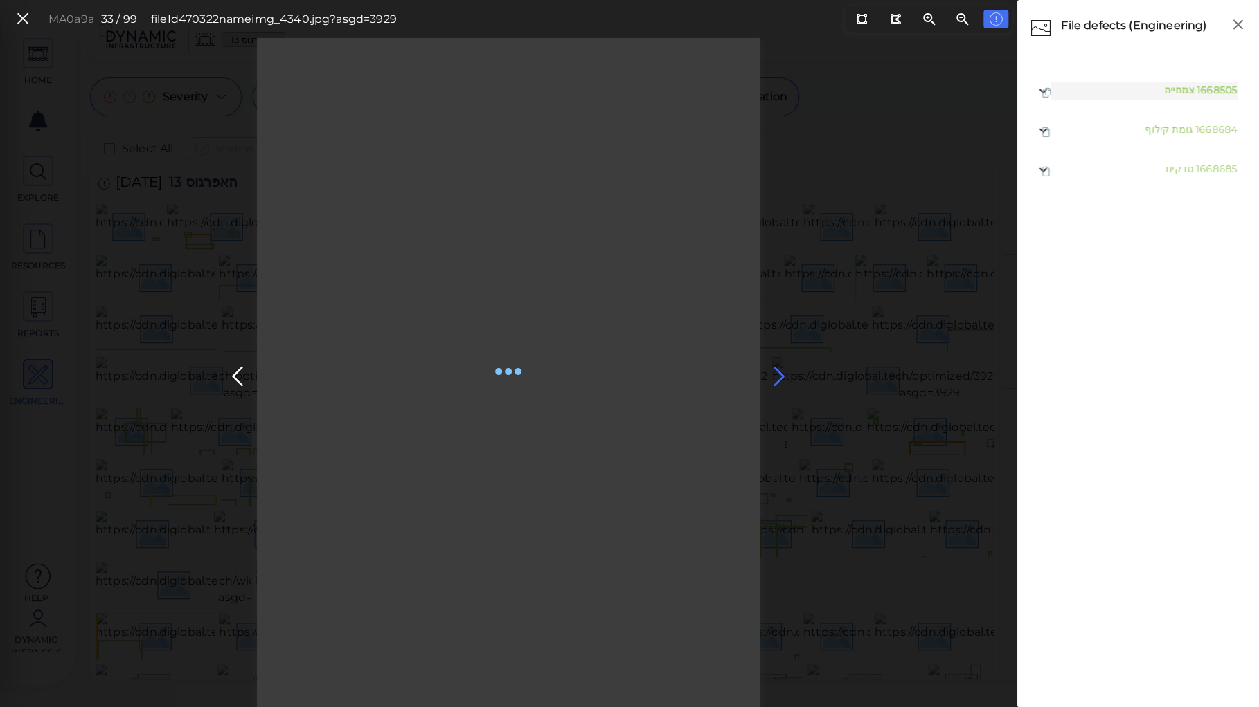
click at [773, 374] on icon at bounding box center [779, 376] width 22 height 27
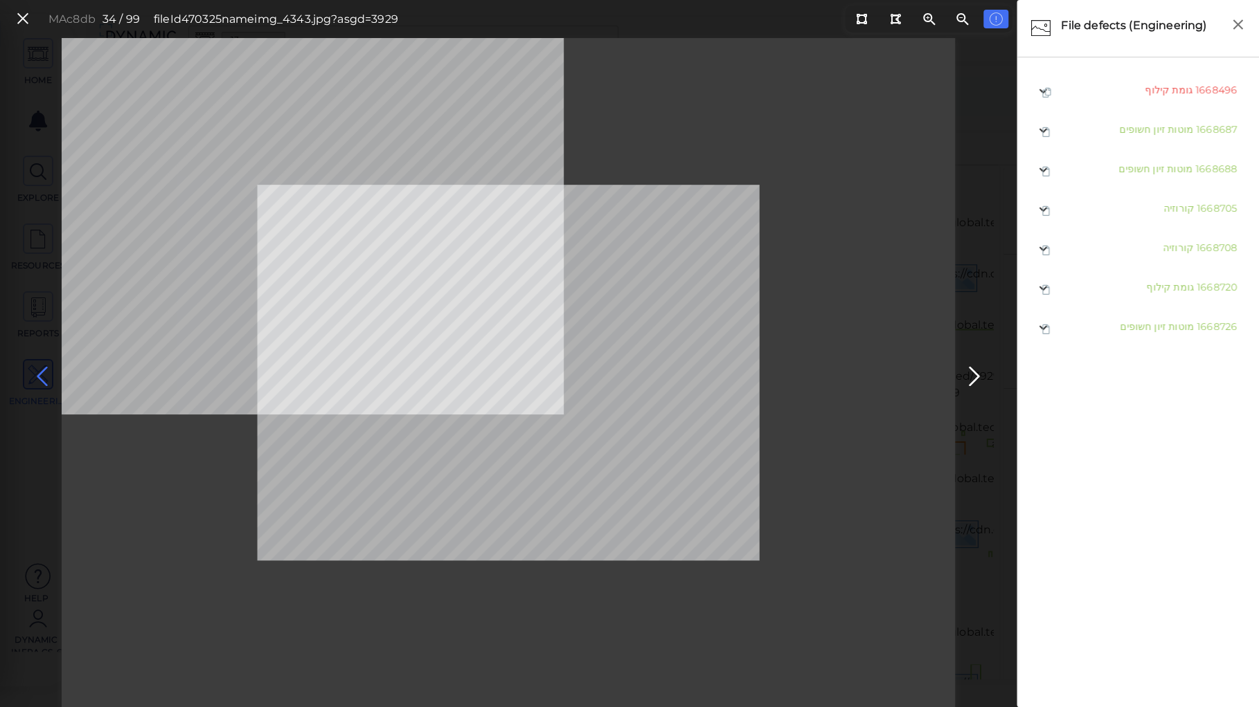
click at [44, 369] on icon at bounding box center [42, 376] width 22 height 27
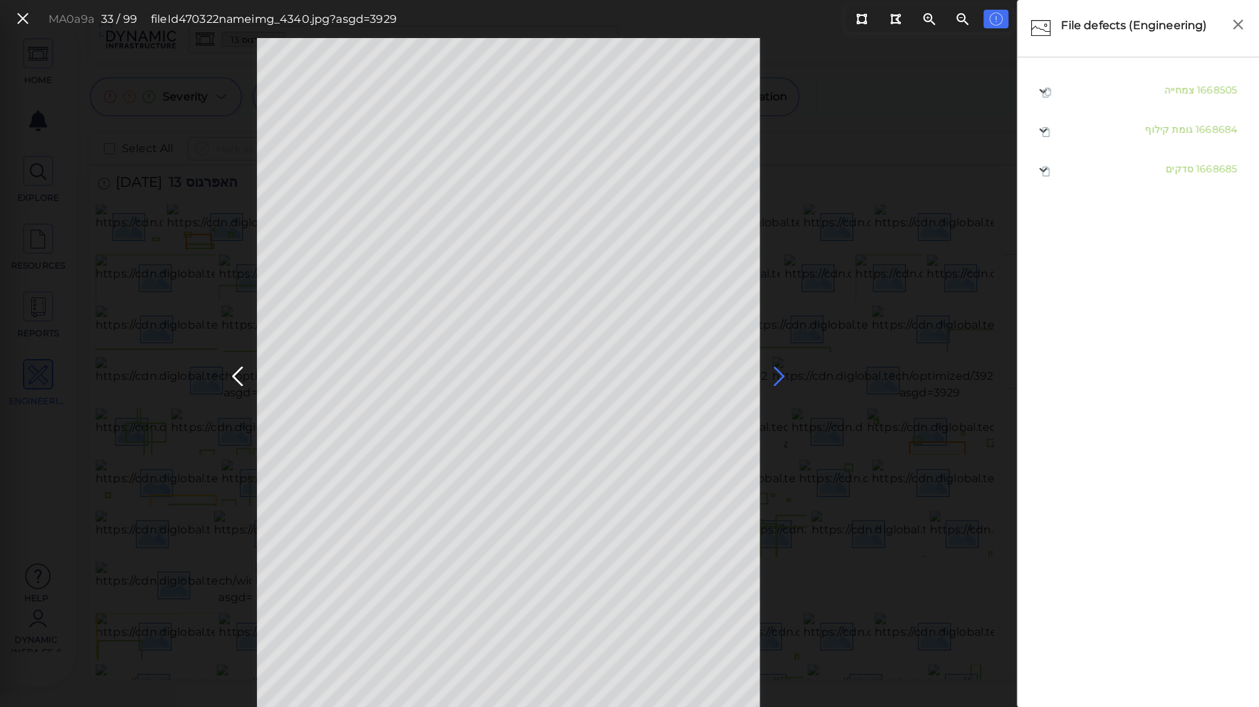
click at [775, 371] on icon at bounding box center [779, 376] width 22 height 27
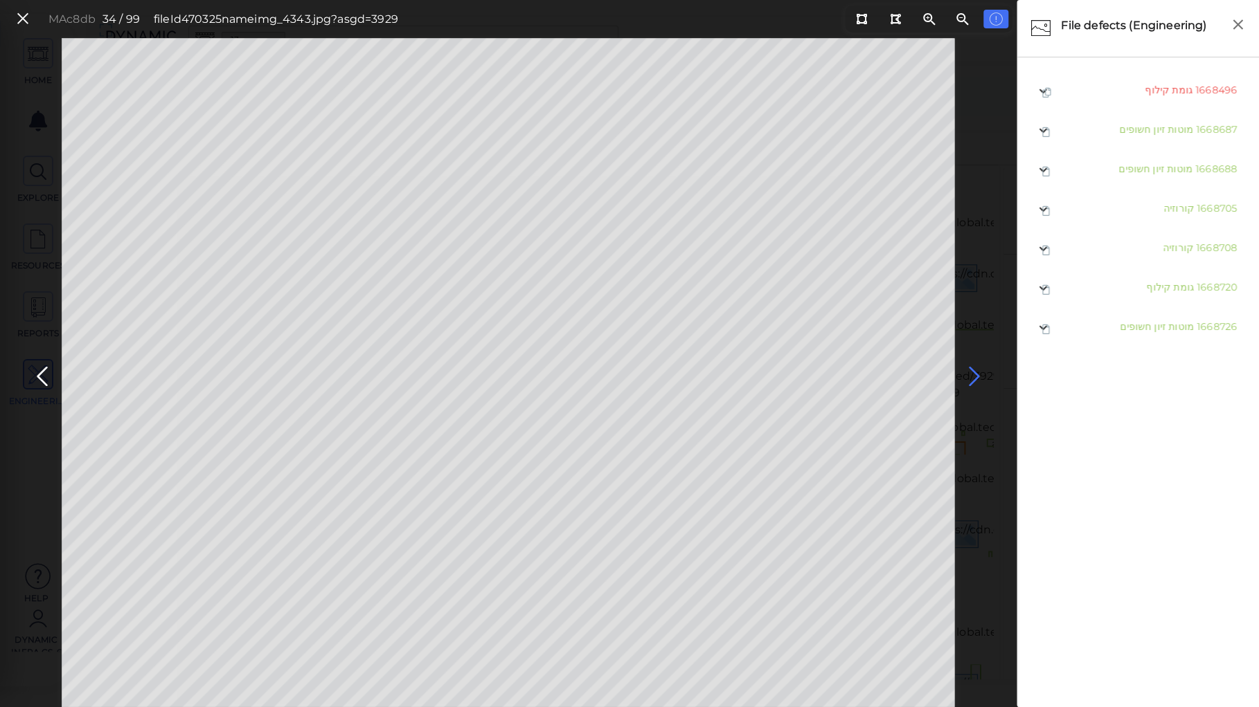
click at [968, 371] on icon at bounding box center [974, 376] width 22 height 27
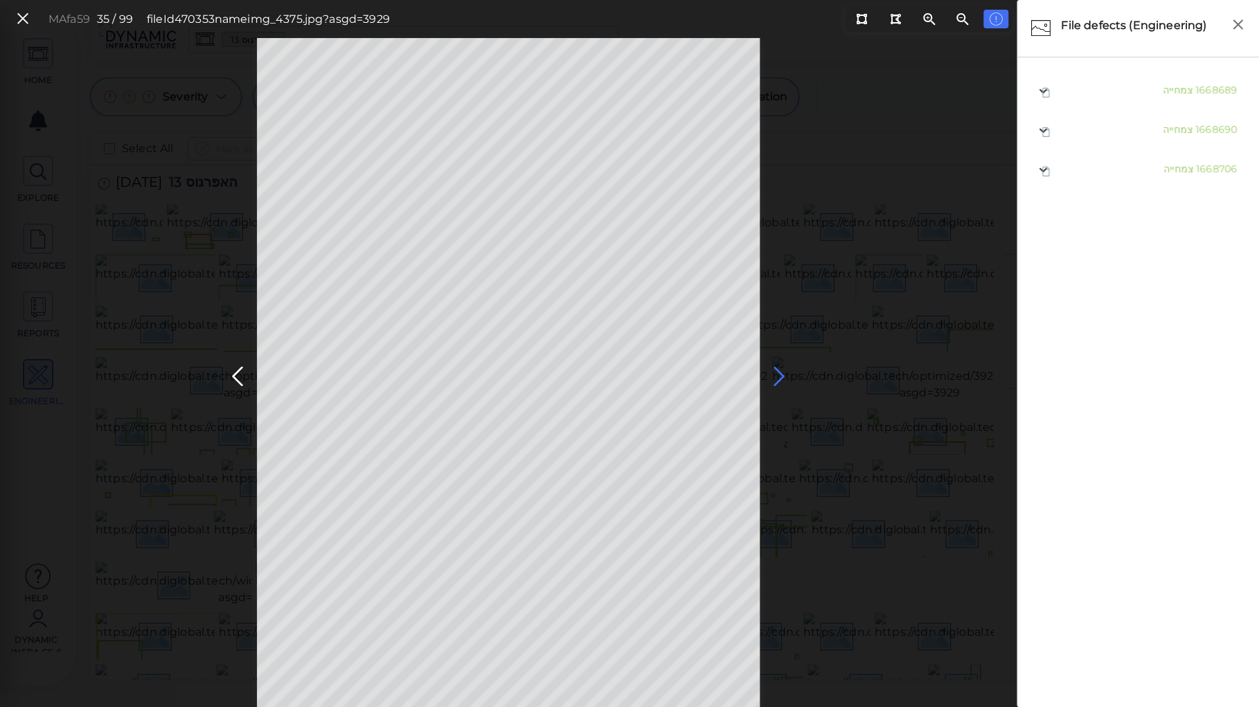
click at [777, 376] on icon at bounding box center [779, 376] width 22 height 27
click at [775, 370] on icon at bounding box center [779, 376] width 22 height 27
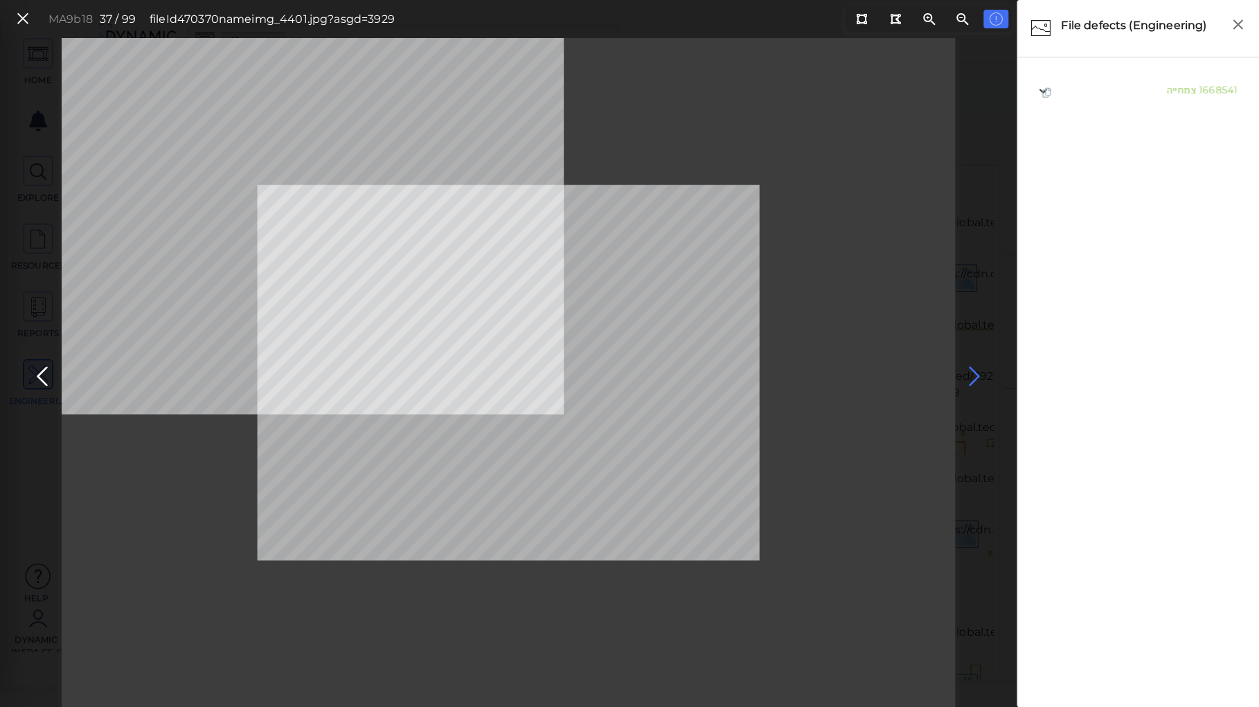
click at [967, 368] on icon at bounding box center [974, 376] width 22 height 27
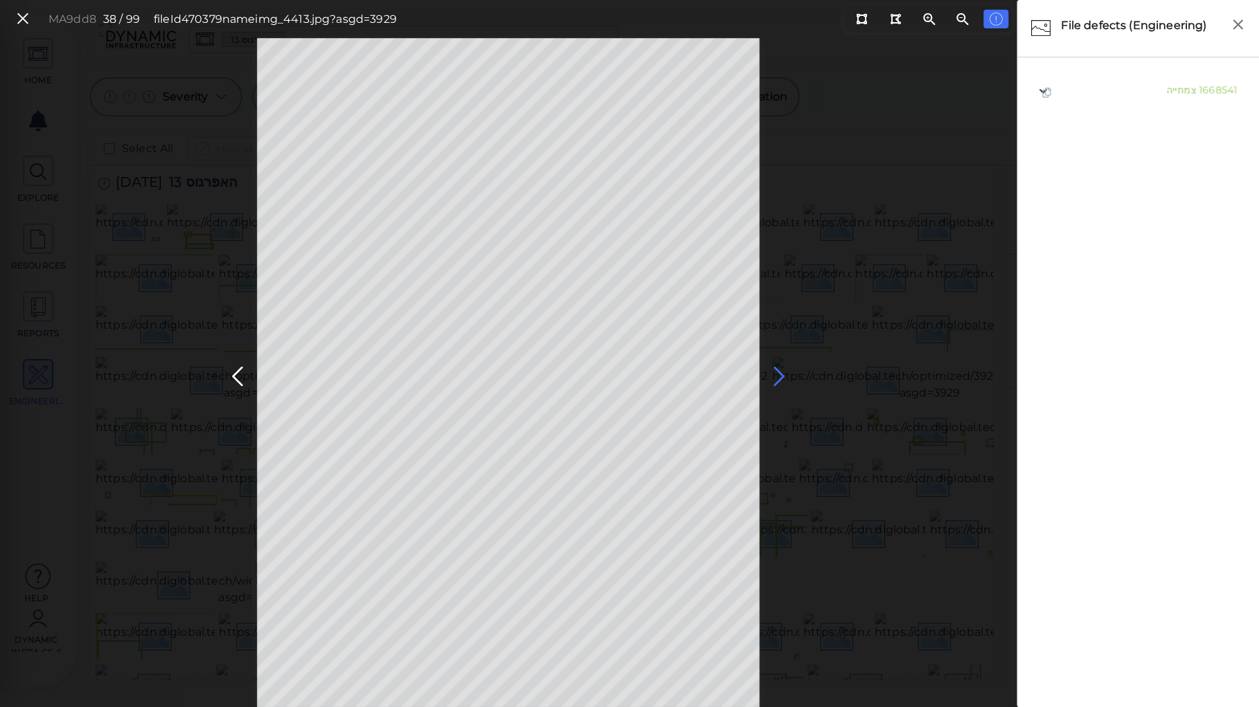
click at [777, 377] on icon at bounding box center [779, 376] width 22 height 27
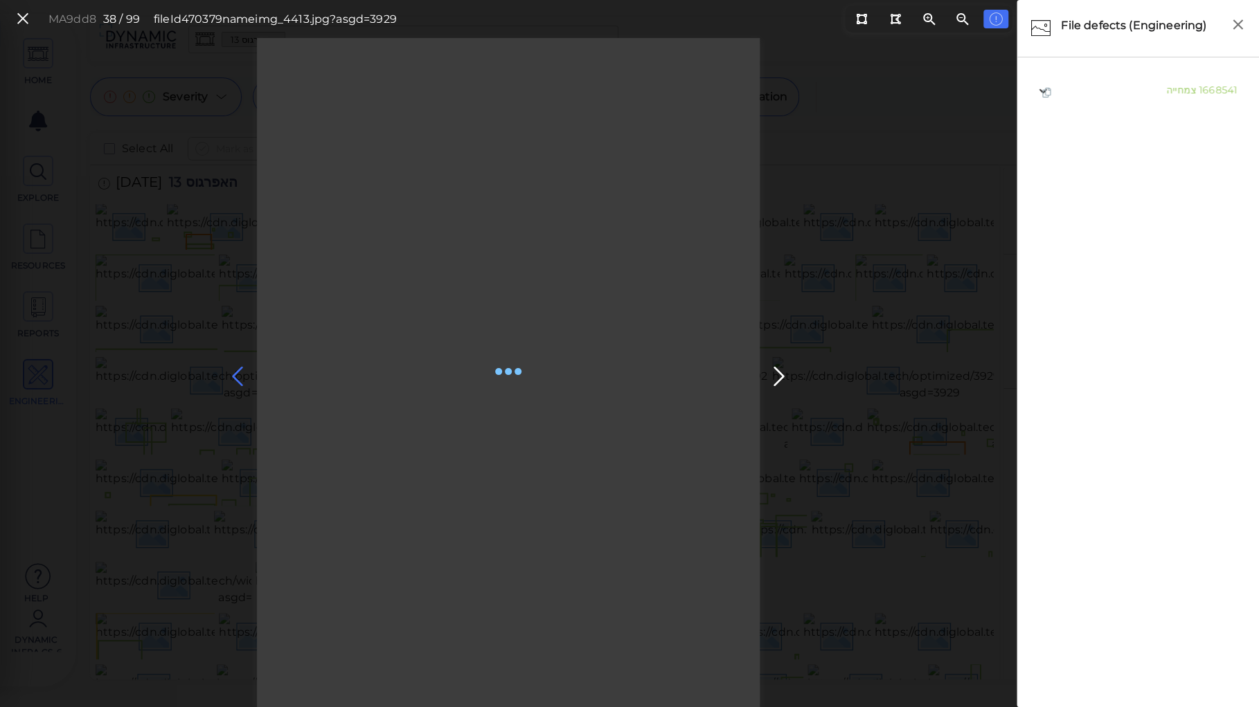
click at [237, 372] on icon at bounding box center [237, 376] width 22 height 27
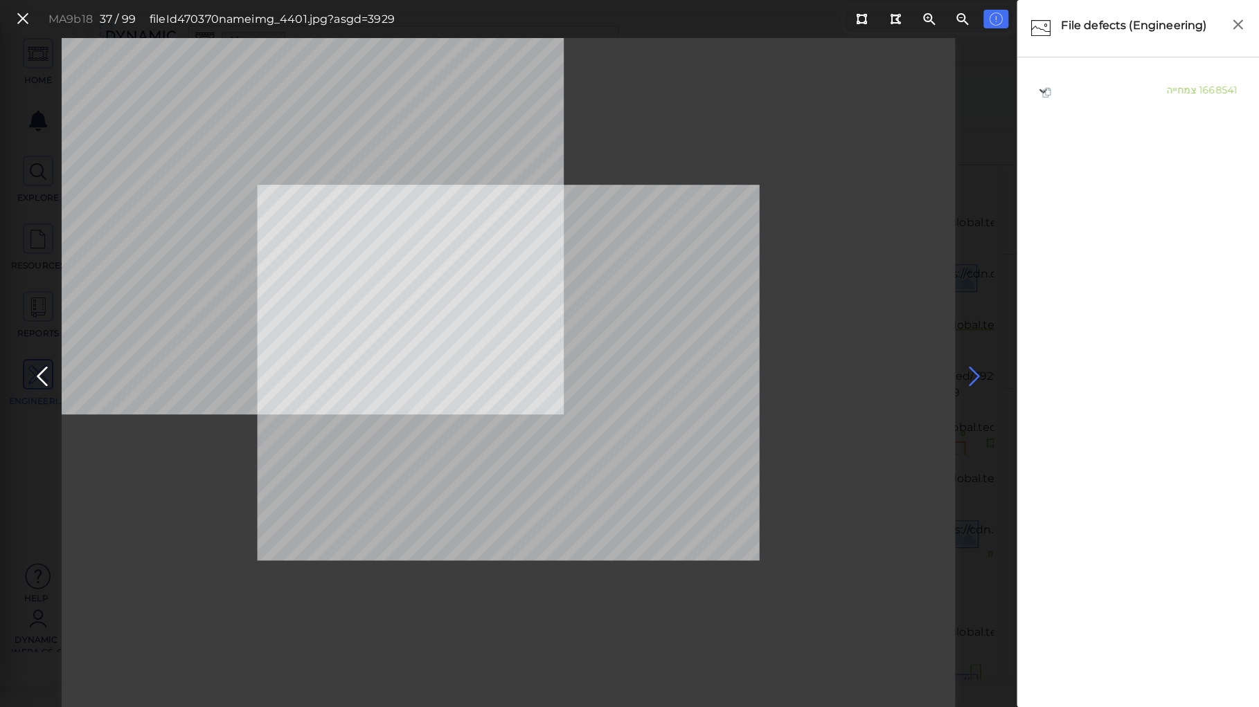
click at [967, 368] on icon at bounding box center [974, 376] width 22 height 27
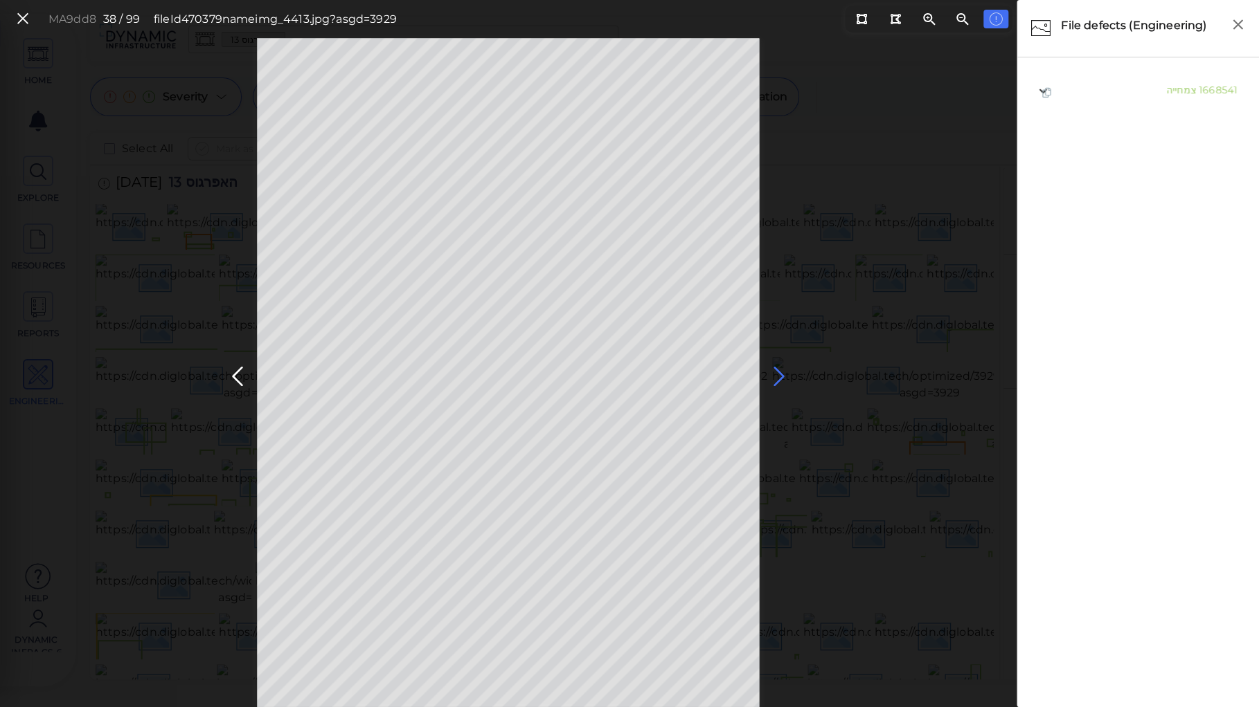
click at [779, 377] on icon at bounding box center [779, 376] width 22 height 27
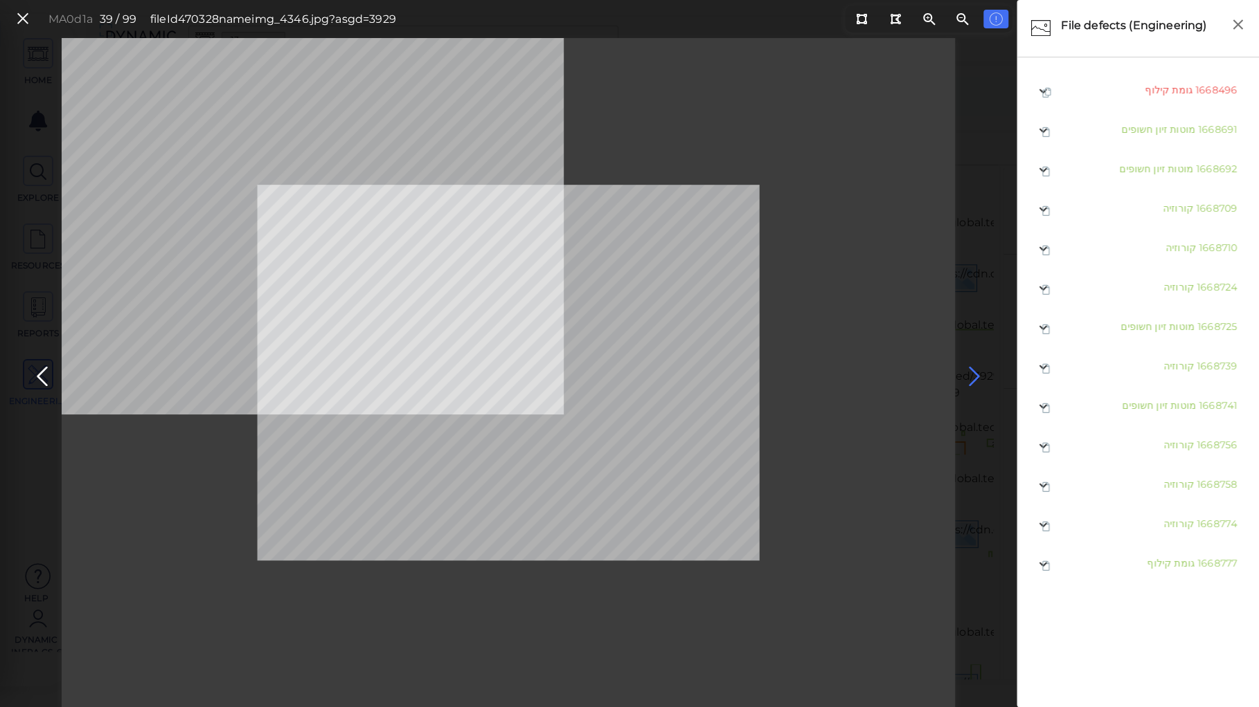
click at [977, 370] on icon at bounding box center [974, 376] width 22 height 27
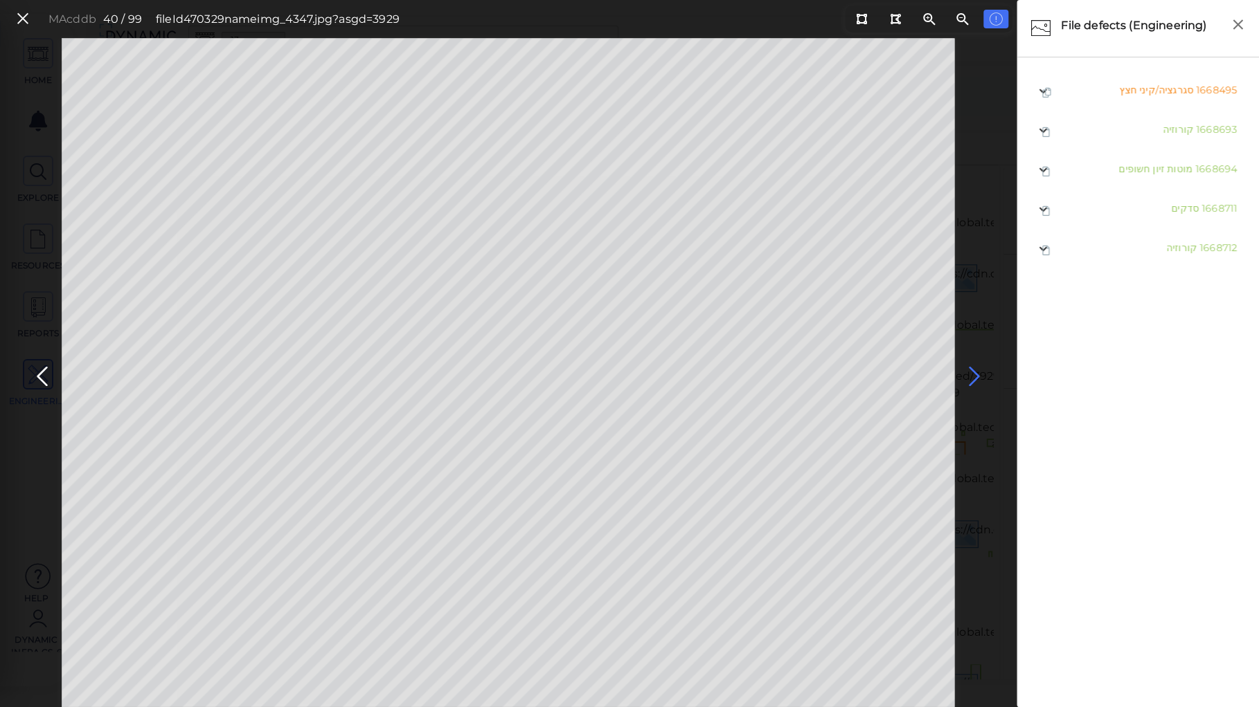
click at [977, 370] on icon at bounding box center [974, 376] width 22 height 27
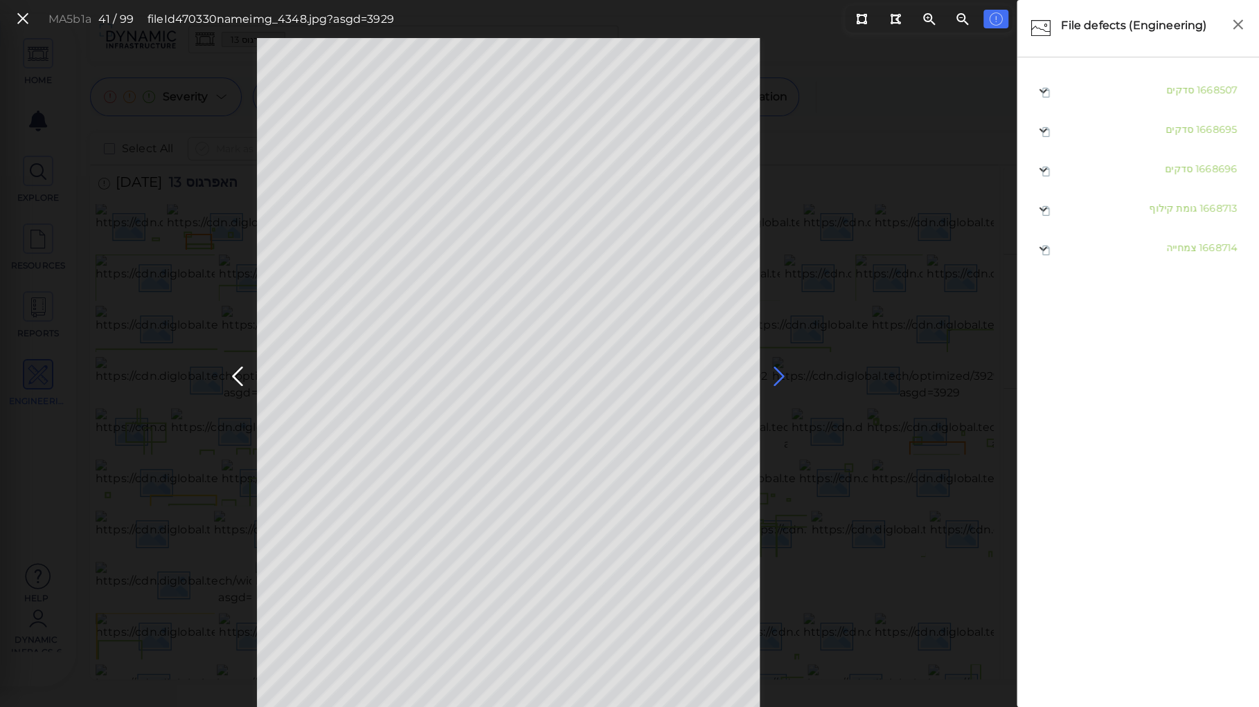
click at [775, 372] on icon at bounding box center [779, 376] width 22 height 27
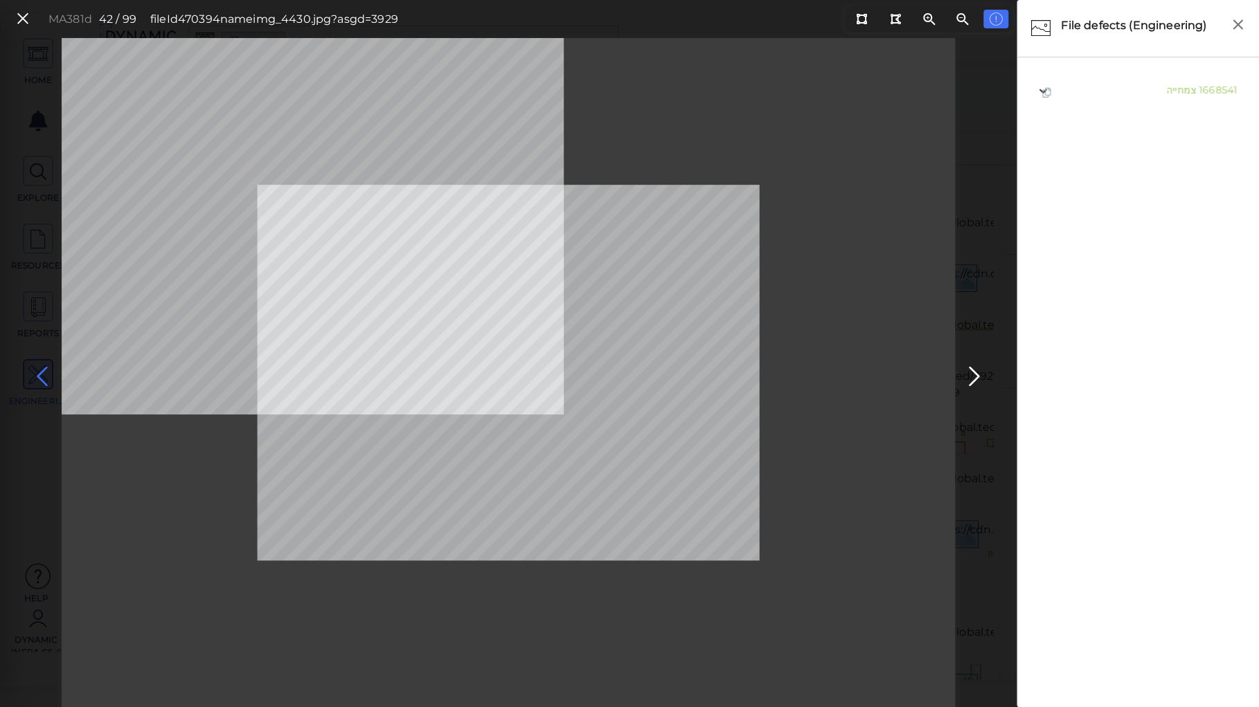
click at [36, 372] on icon at bounding box center [42, 376] width 22 height 27
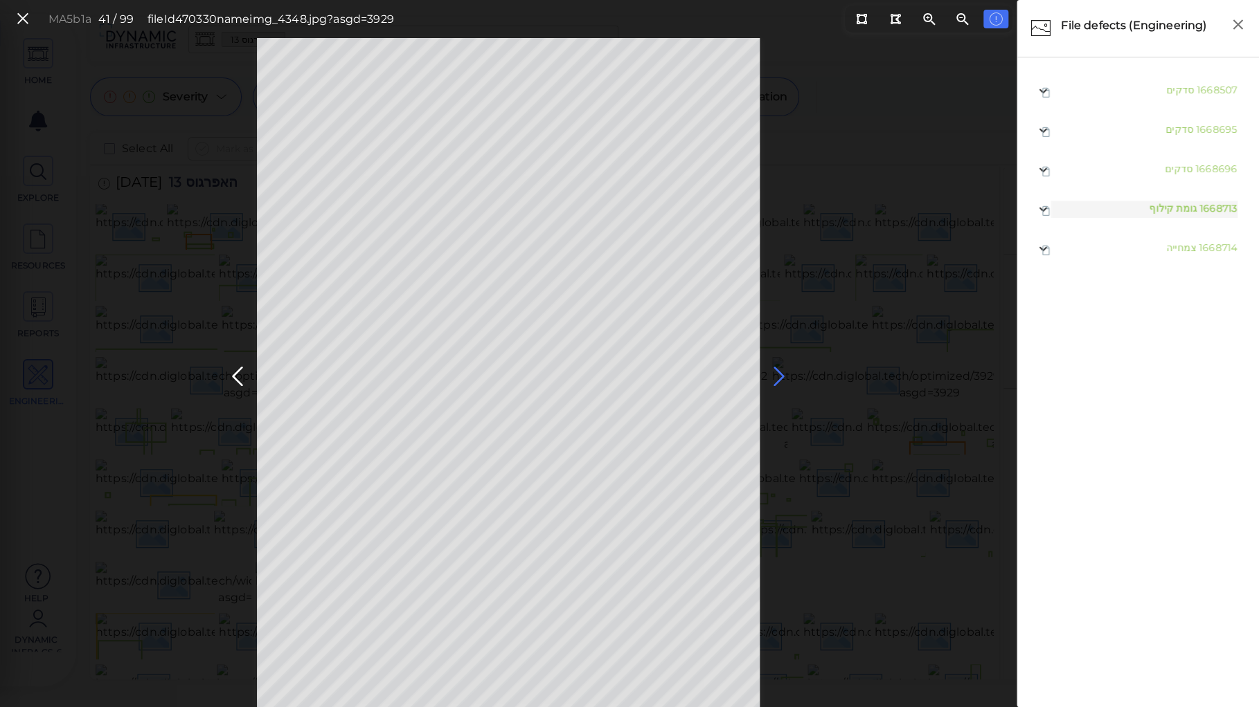
click at [776, 374] on icon at bounding box center [779, 376] width 22 height 27
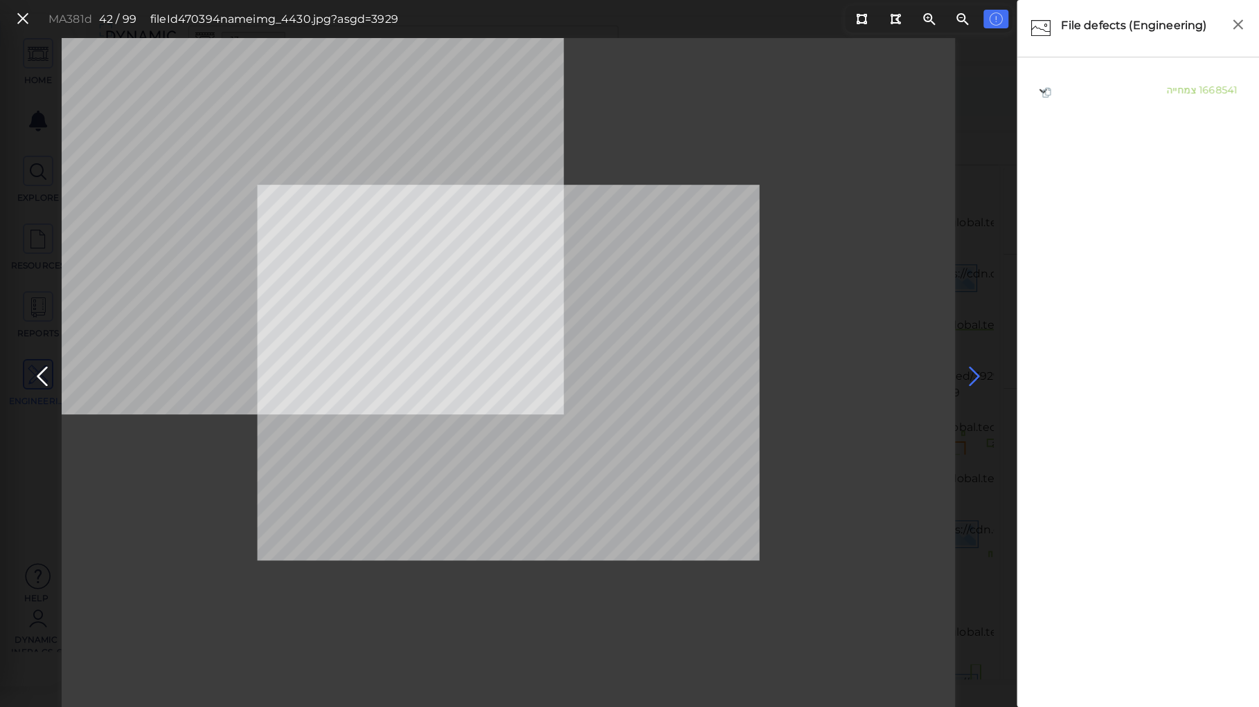
click at [971, 370] on icon at bounding box center [974, 376] width 22 height 27
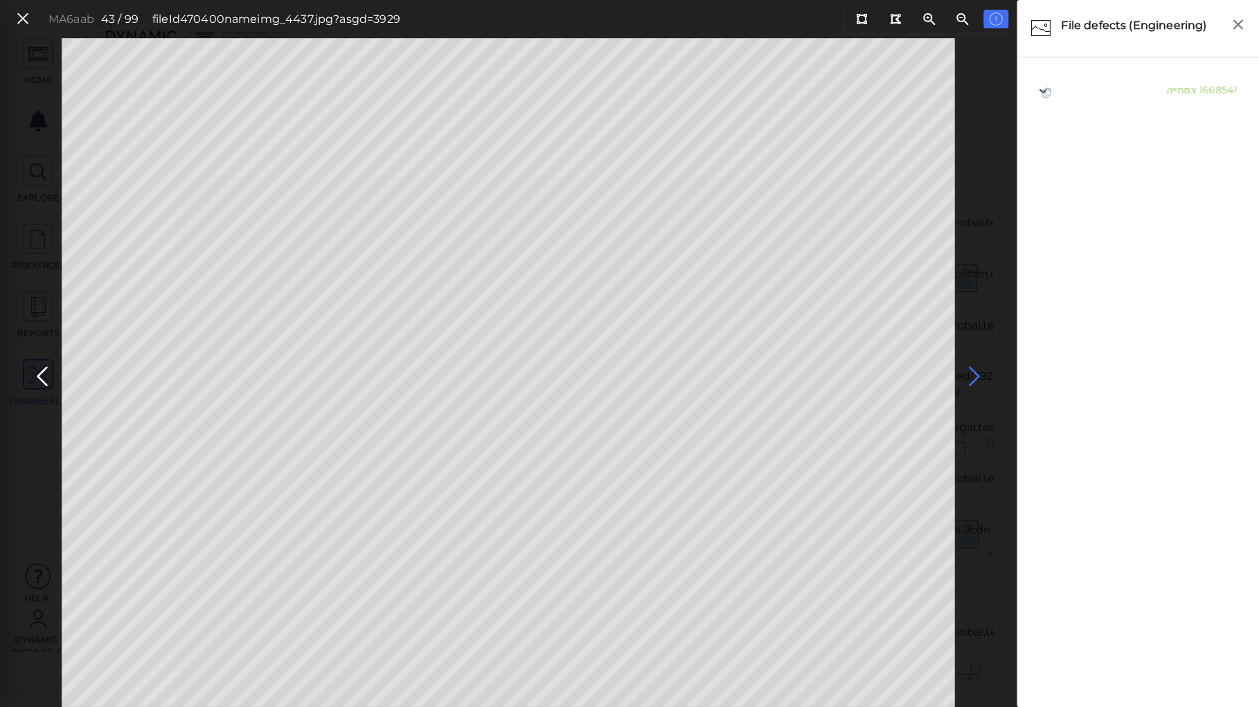
click at [971, 370] on icon at bounding box center [974, 376] width 22 height 27
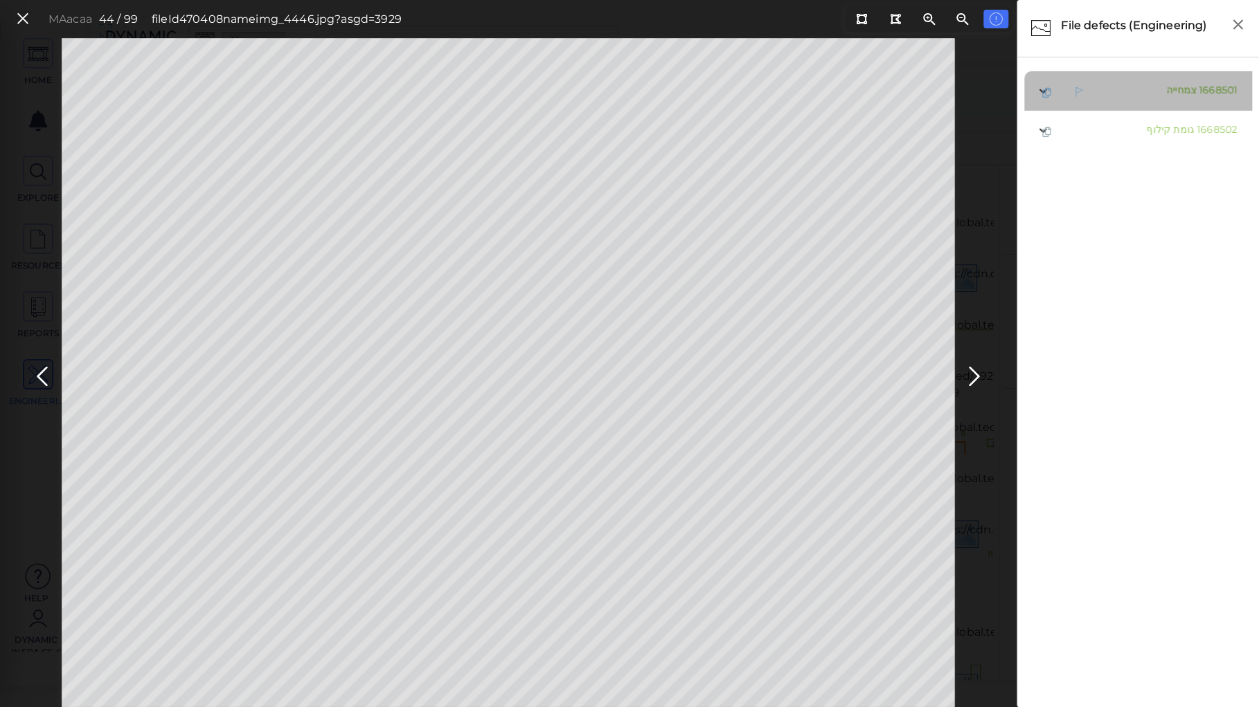
click at [1183, 91] on span "צמחייה" at bounding box center [1181, 90] width 30 height 12
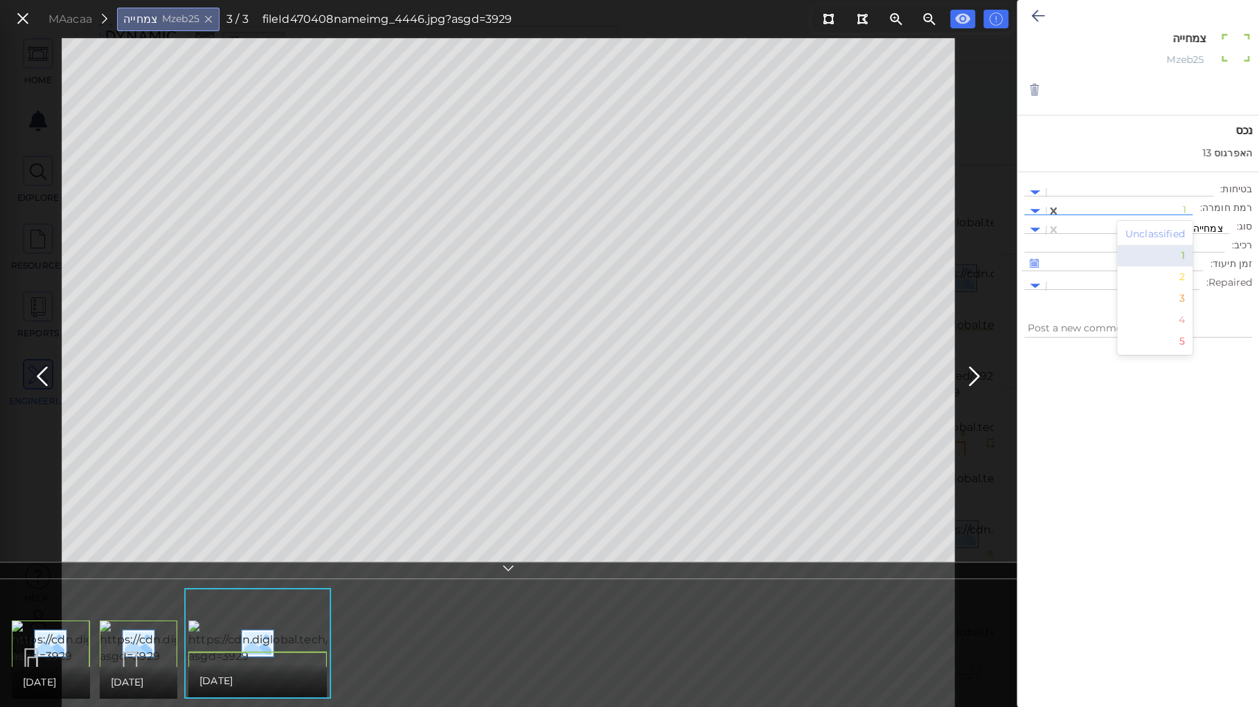
click at [1152, 204] on div at bounding box center [1126, 211] width 118 height 15
click at [1184, 296] on div "3" at bounding box center [1155, 298] width 76 height 21
type textarea "x"
drag, startPoint x: 1175, startPoint y: 39, endPoint x: 1211, endPoint y: 39, distance: 36.0
click at [1211, 39] on div "צמחייה x" at bounding box center [1138, 41] width 157 height 19
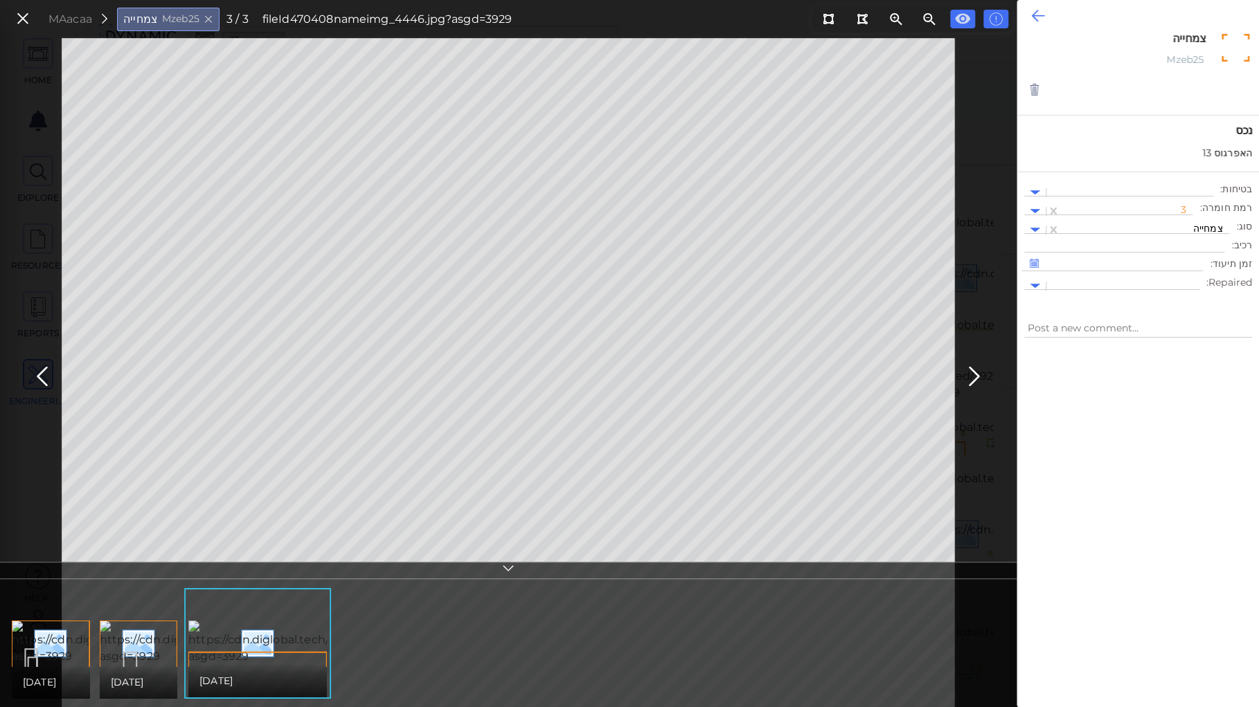
click at [1036, 10] on icon at bounding box center [1037, 16] width 13 height 17
